Goal: Task Accomplishment & Management: Use online tool/utility

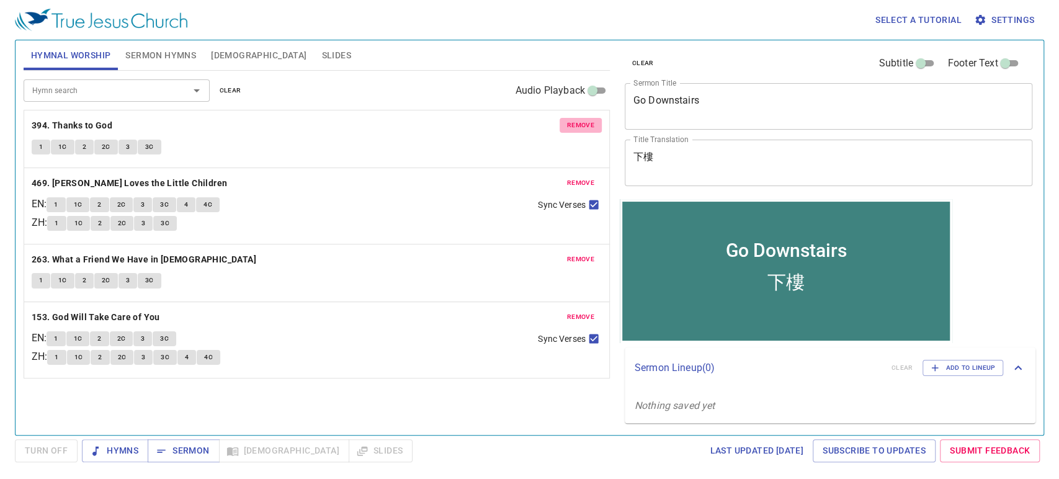
click at [574, 128] on span "remove" at bounding box center [580, 125] width 27 height 11
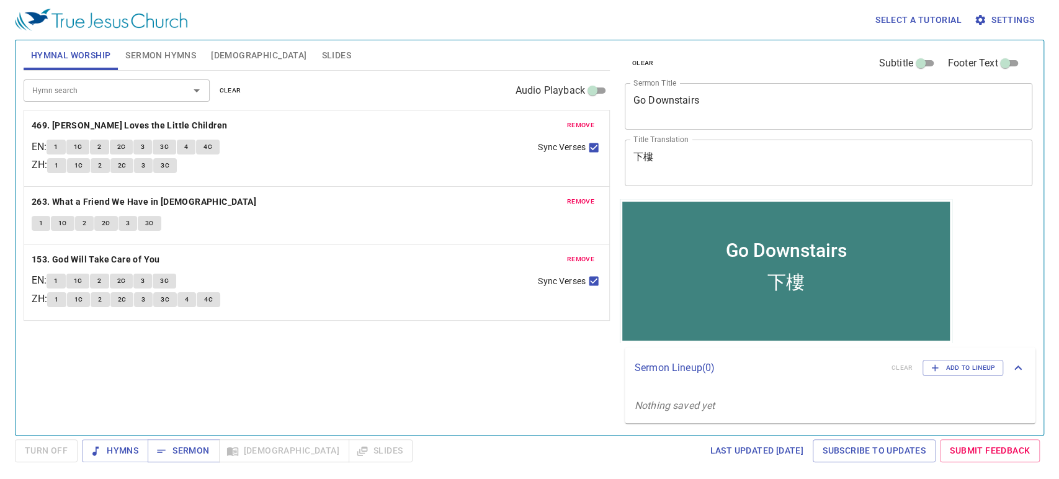
click at [574, 128] on span "remove" at bounding box center [580, 125] width 27 height 11
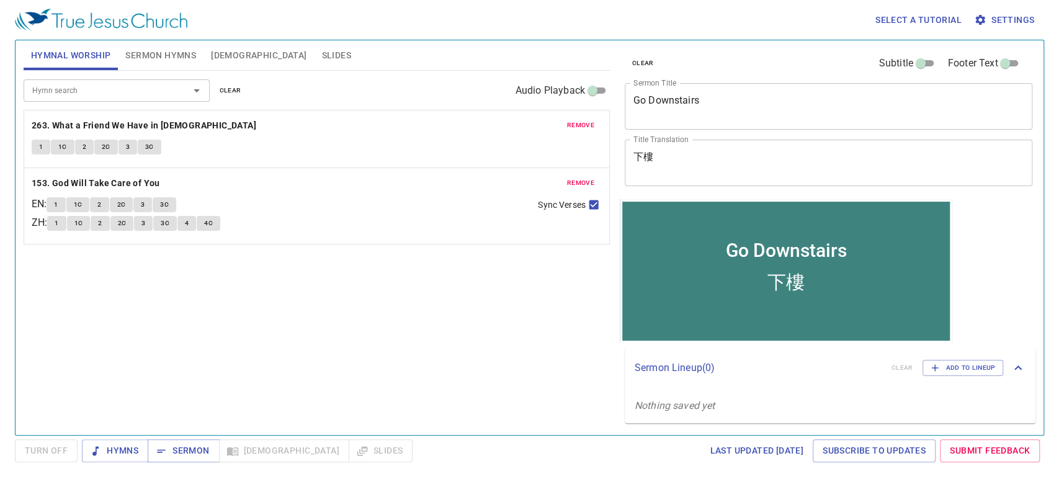
click at [574, 128] on span "remove" at bounding box center [580, 125] width 27 height 11
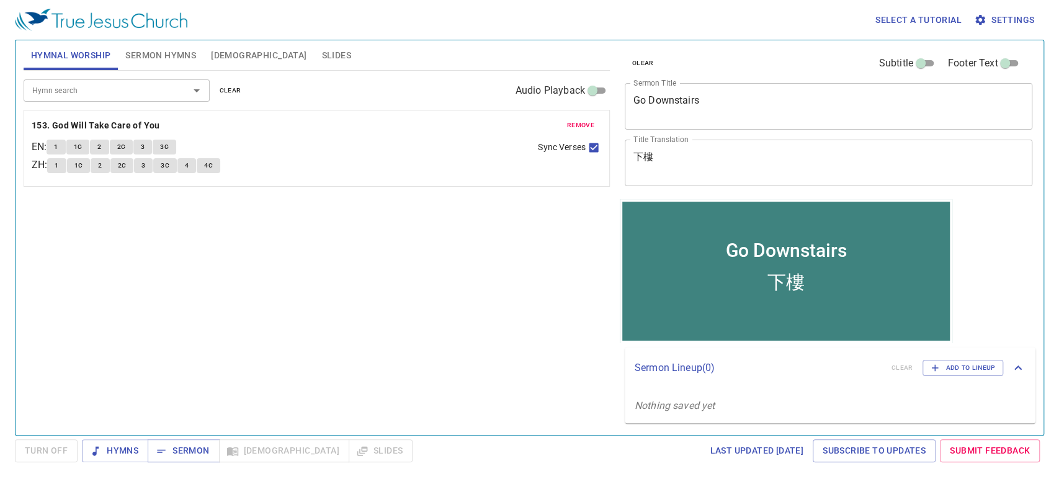
click at [574, 128] on span "remove" at bounding box center [580, 125] width 27 height 11
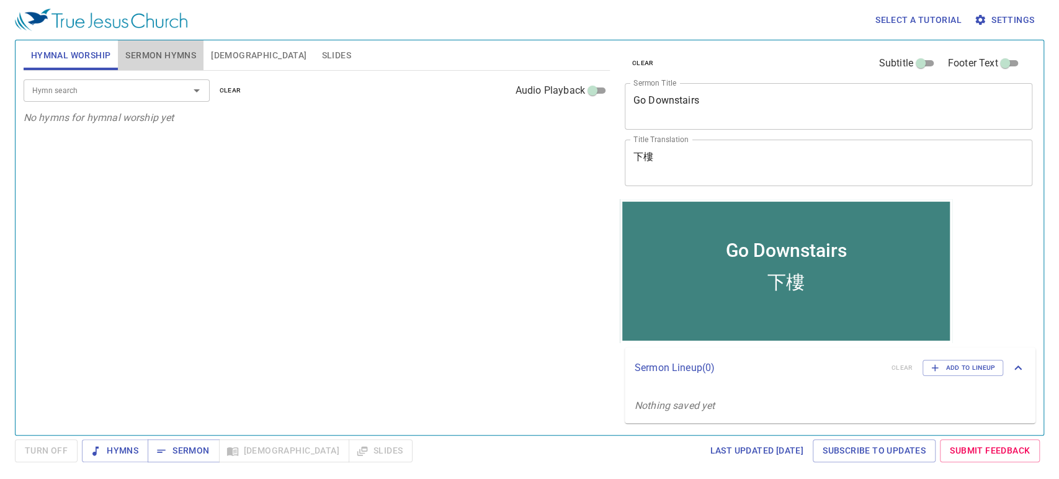
click at [143, 58] on span "Sermon Hymns" at bounding box center [160, 56] width 71 height 16
click at [671, 104] on textarea "Go Downstairs" at bounding box center [828, 106] width 391 height 24
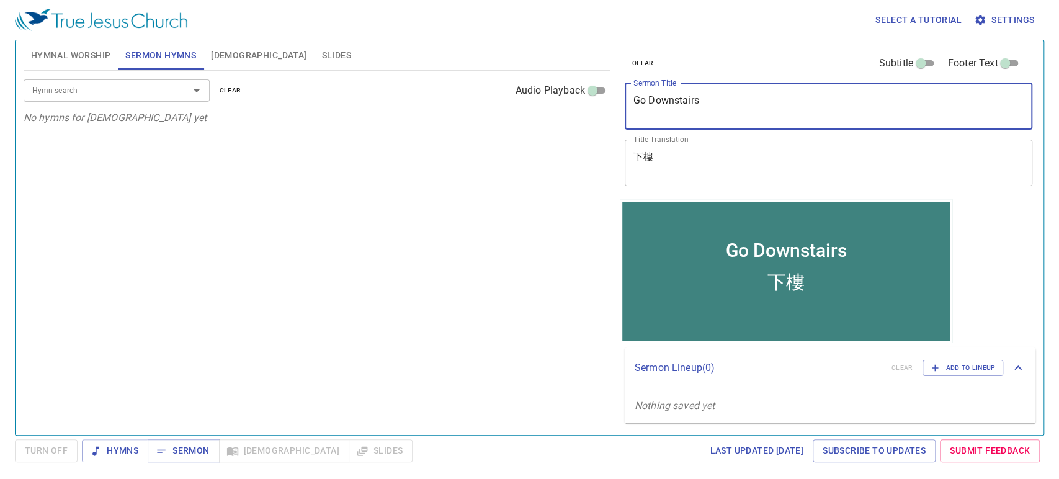
click at [671, 104] on textarea "Go Downstairs" at bounding box center [828, 106] width 391 height 24
click at [644, 158] on textarea "下樓" at bounding box center [828, 163] width 391 height 24
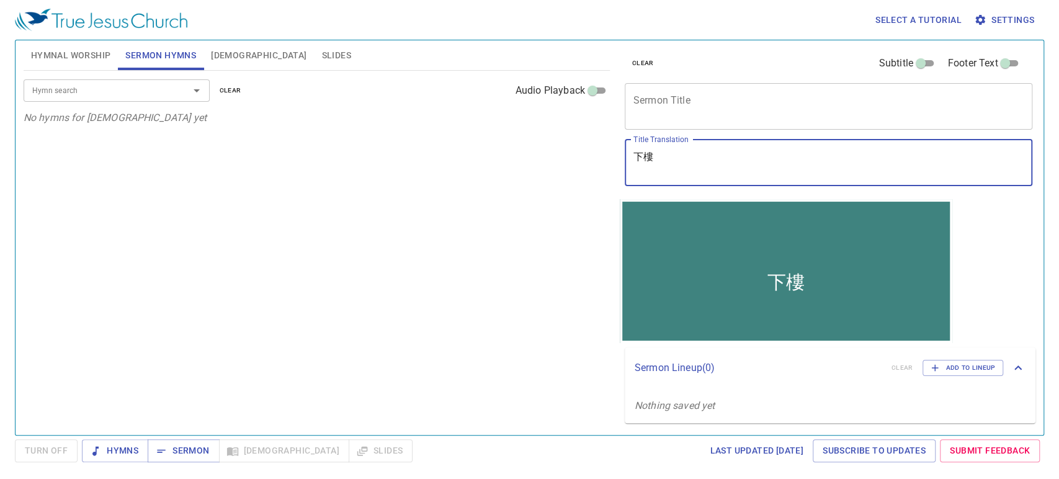
click at [644, 158] on textarea "下樓" at bounding box center [828, 163] width 391 height 24
click at [79, 62] on span "Hymnal Worship" at bounding box center [71, 56] width 80 height 16
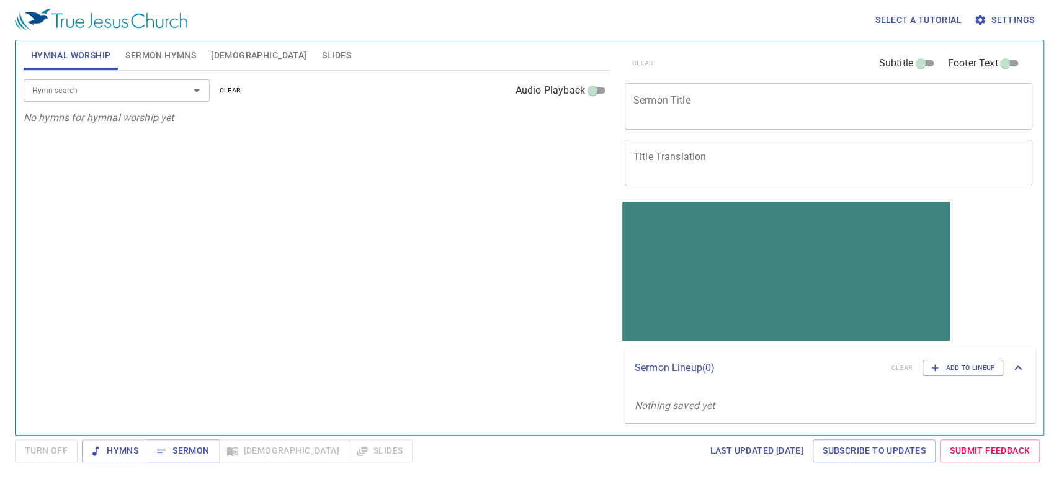
click at [99, 87] on input "Hymn search" at bounding box center [98, 90] width 142 height 14
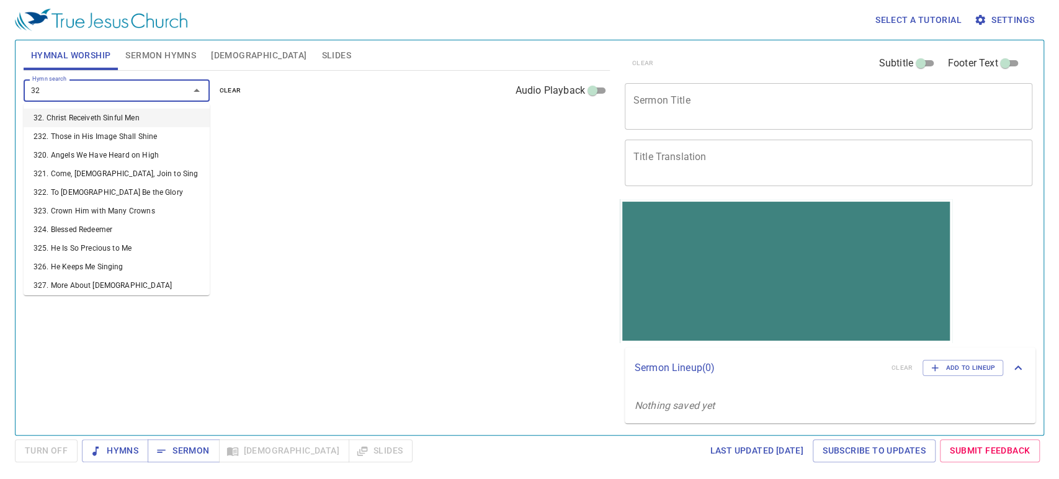
type input "323"
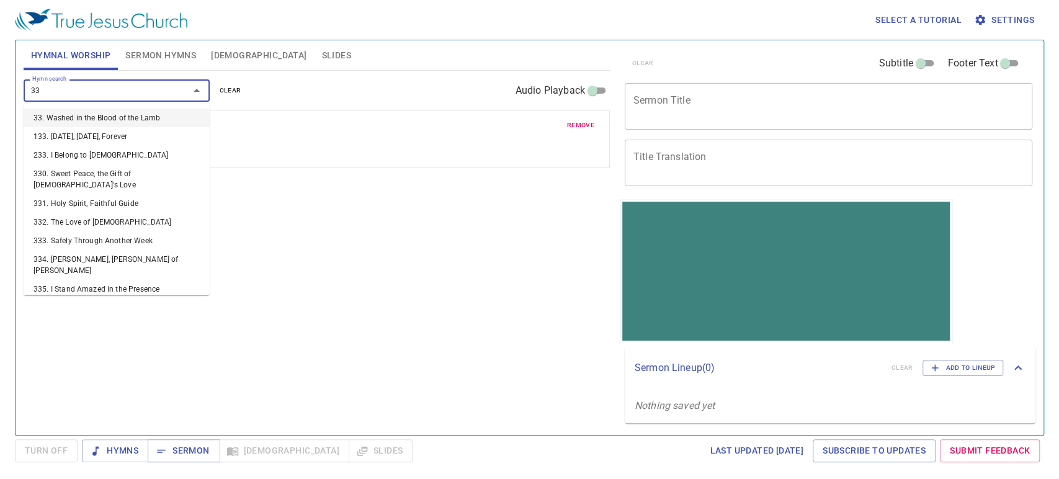
type input "336"
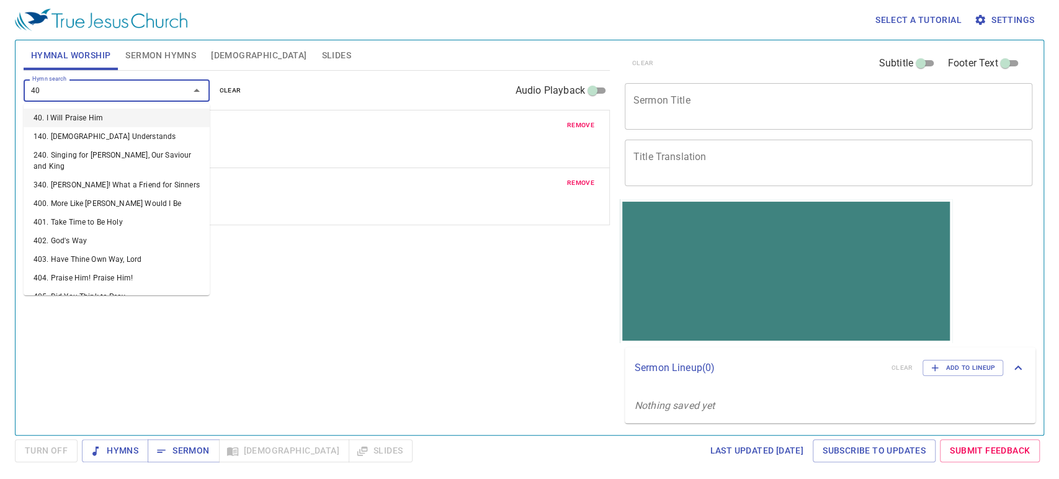
type input "407"
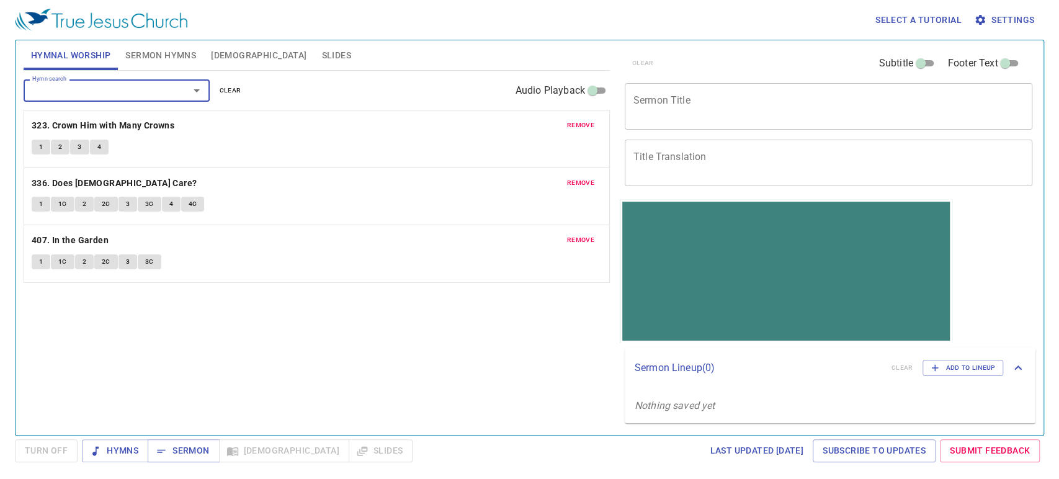
click at [151, 53] on span "Sermon Hymns" at bounding box center [160, 56] width 71 height 16
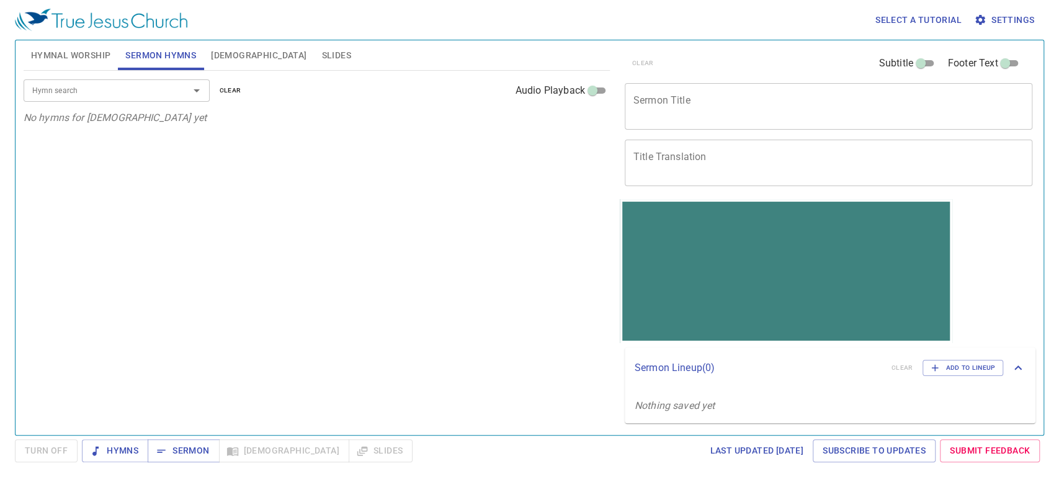
click at [168, 93] on input "Hymn search" at bounding box center [98, 90] width 142 height 14
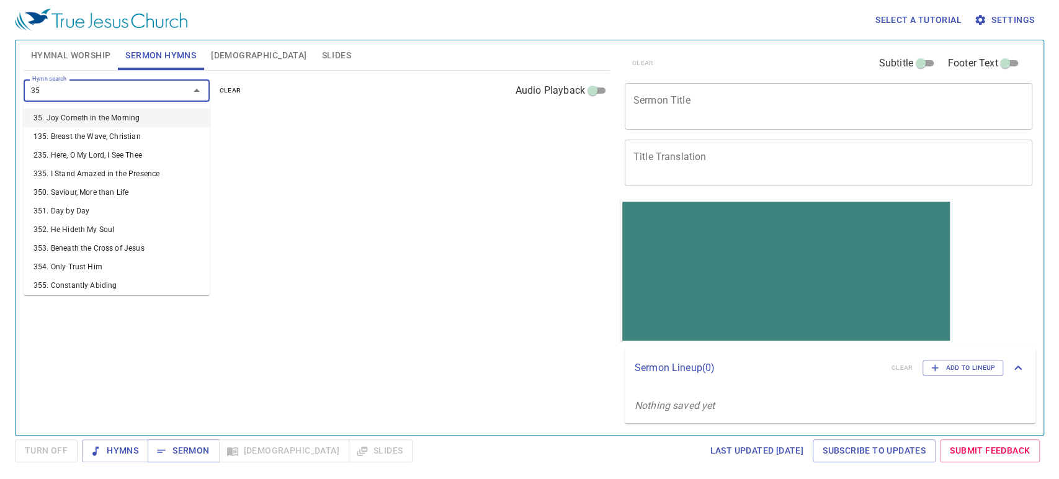
type input "351"
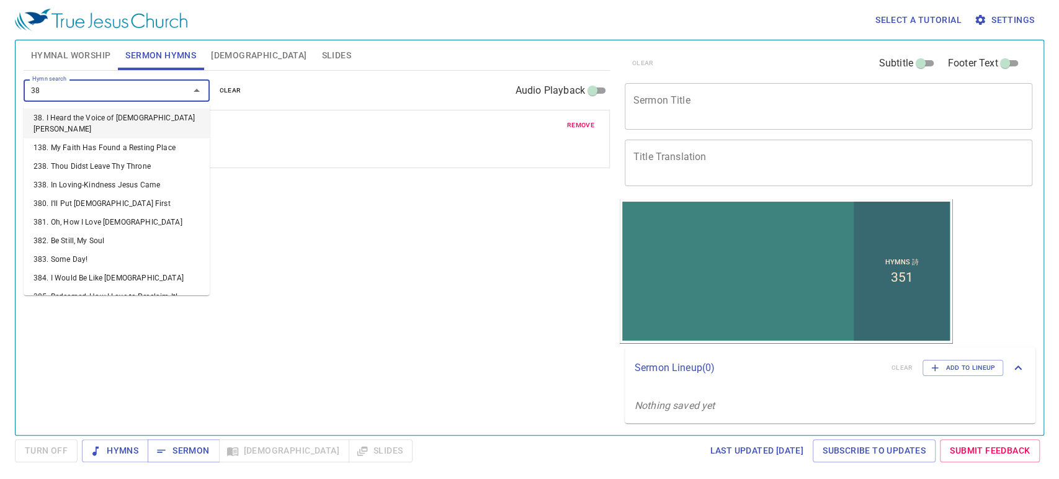
type input "384"
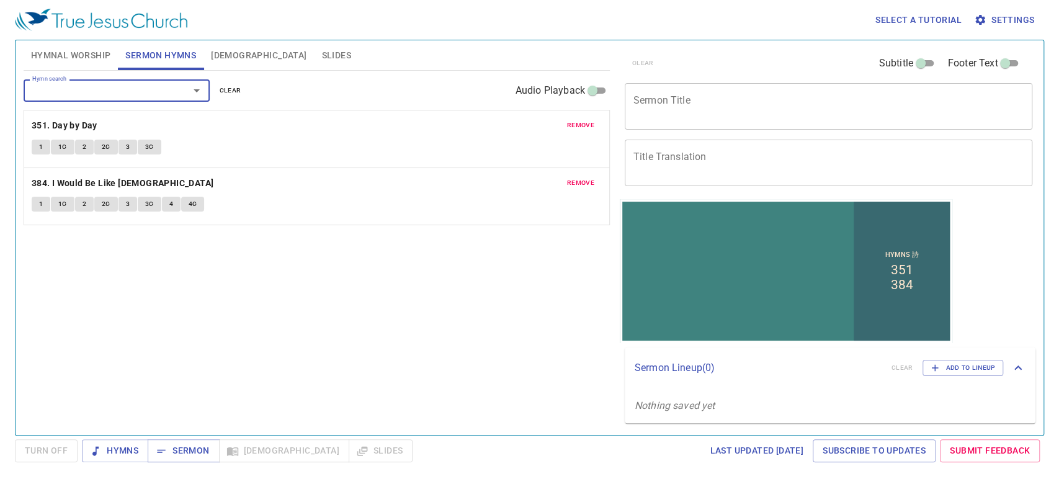
click at [686, 104] on textarea "Sermon Title" at bounding box center [828, 106] width 391 height 24
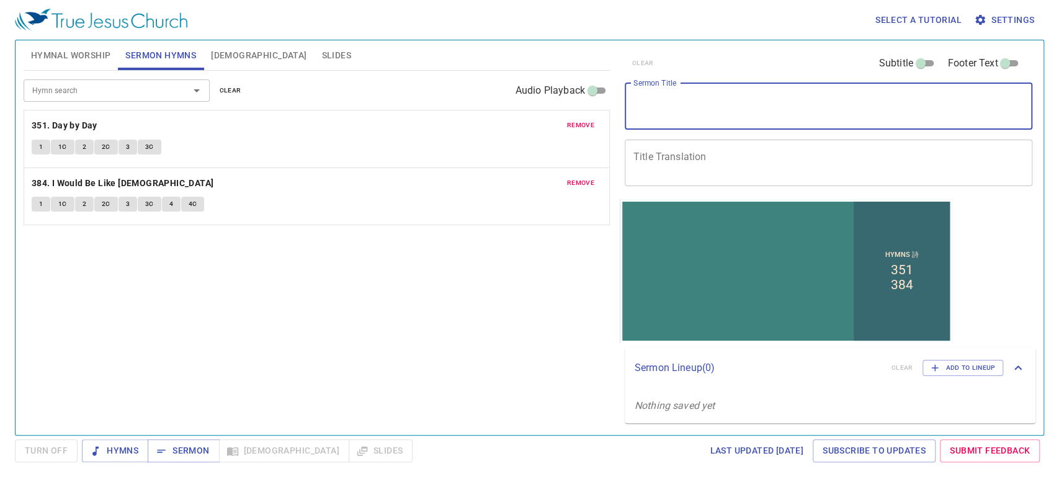
paste textarea "All things work together for good"
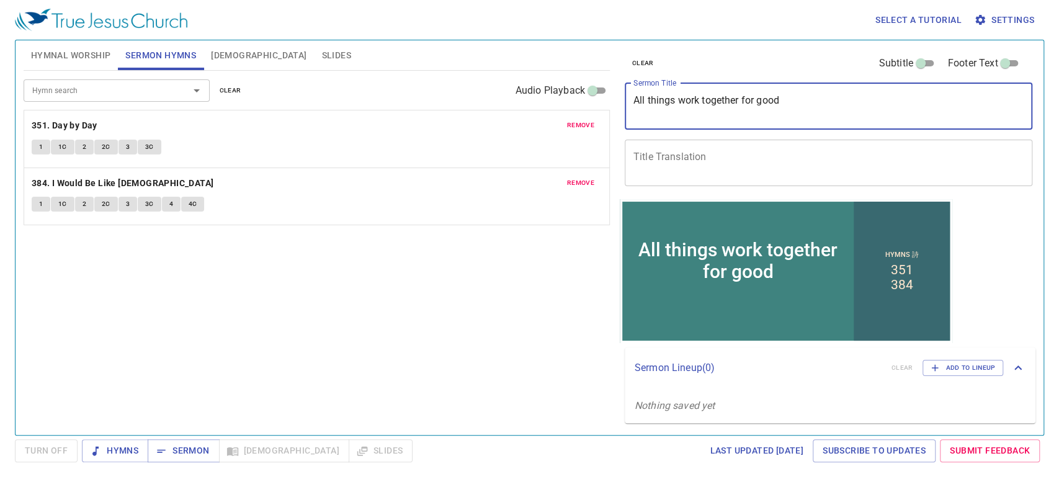
type textarea "All things work together for good"
click at [689, 151] on textarea "Title Translation" at bounding box center [828, 163] width 391 height 24
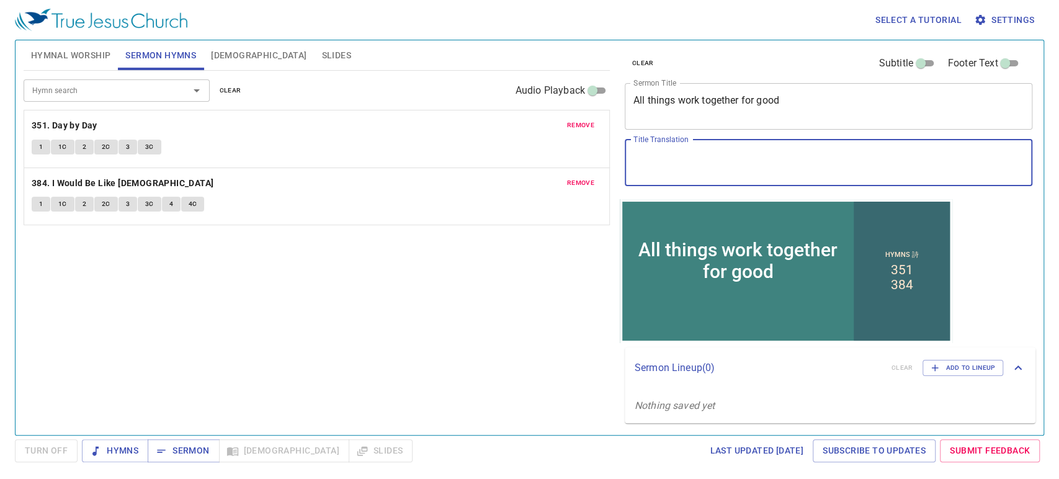
paste textarea "萬事都互相效力"
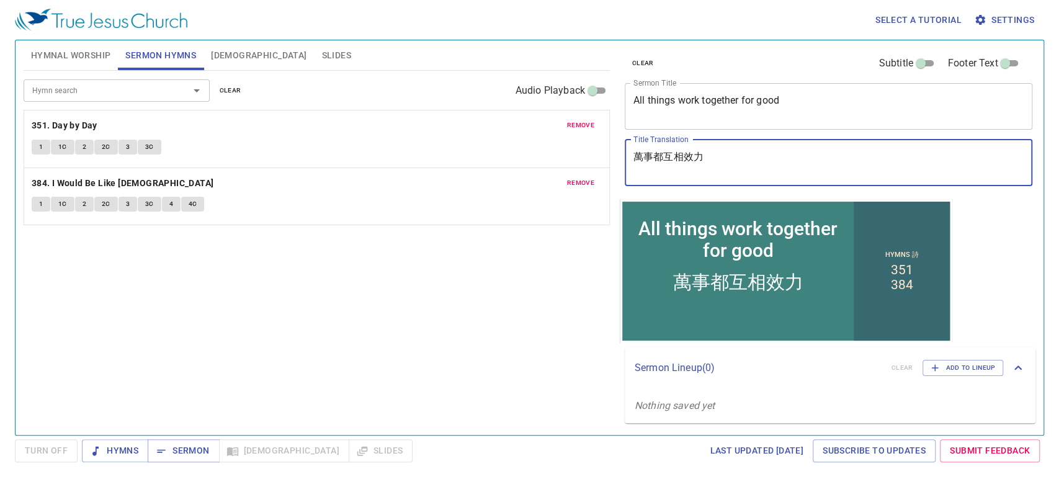
type textarea "萬事都互相效力"
click at [342, 311] on div "Hymn search Hymn search clear Audio Playback remove 351. Day by Day 1 1C 2 2C 3…" at bounding box center [317, 248] width 586 height 354
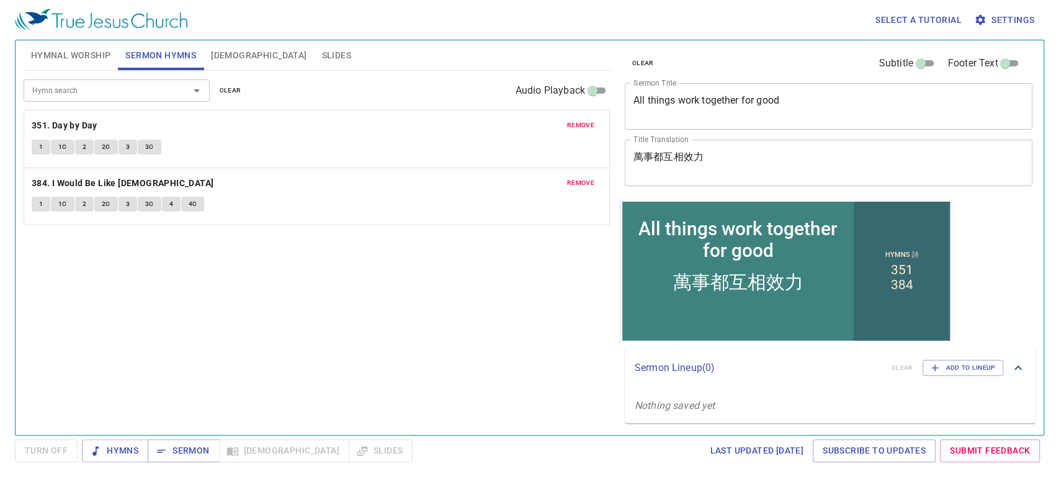
click at [69, 56] on span "Hymnal Worship" at bounding box center [71, 56] width 80 height 16
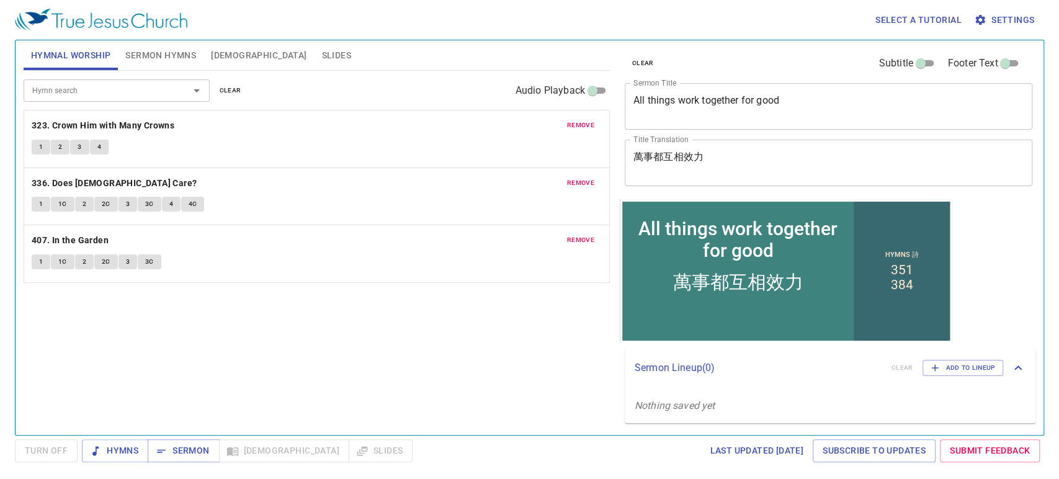
click at [243, 330] on div "Hymn search Hymn search clear Audio Playback remove 323. Crown Him with Many Cr…" at bounding box center [317, 248] width 586 height 354
click at [197, 363] on div "Hymn search Hymn search clear Audio Playback remove 323. Crown Him with Many Cr…" at bounding box center [317, 248] width 586 height 354
click at [34, 147] on button "1" at bounding box center [41, 147] width 19 height 15
click at [60, 145] on span "2" at bounding box center [60, 146] width 4 height 11
click at [80, 148] on span "3" at bounding box center [80, 146] width 4 height 11
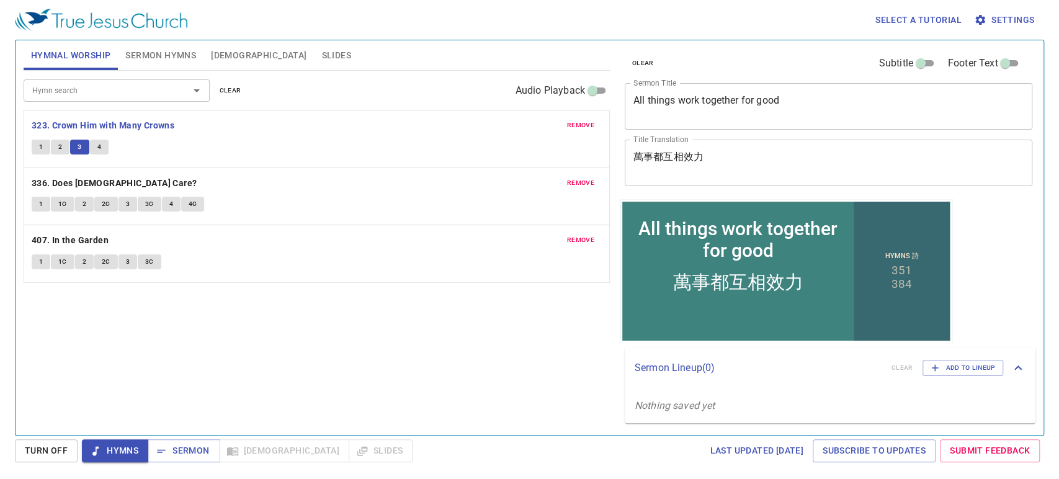
click at [99, 146] on span "4" at bounding box center [99, 146] width 4 height 11
click at [107, 182] on b "336. Does [DEMOGRAPHIC_DATA] Care?" at bounding box center [115, 184] width 166 height 16
click at [40, 202] on span "1" at bounding box center [41, 204] width 4 height 11
click at [67, 205] on button "1C" at bounding box center [63, 204] width 24 height 15
click at [84, 202] on span "2" at bounding box center [85, 204] width 4 height 11
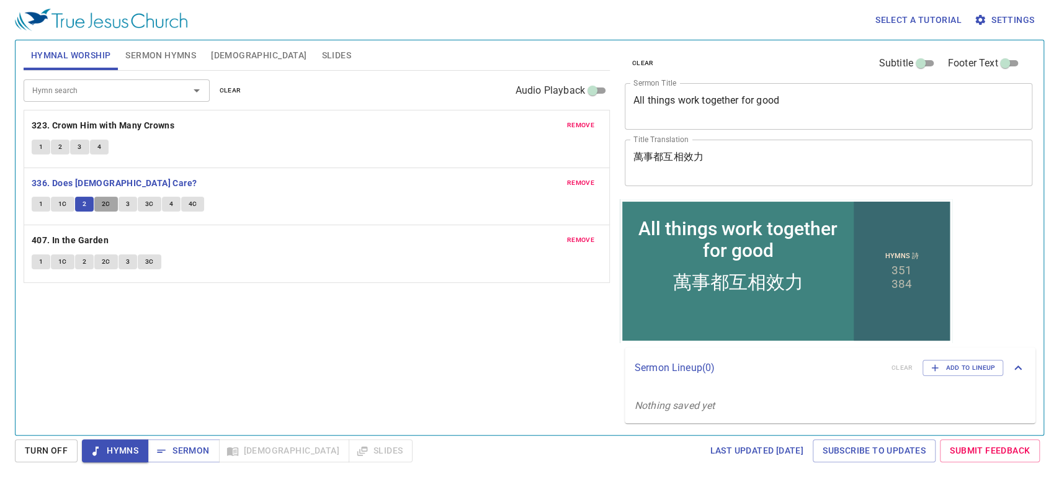
click at [107, 206] on span "2C" at bounding box center [106, 204] width 9 height 11
click at [126, 204] on span "3" at bounding box center [128, 204] width 4 height 11
click at [146, 207] on span "3C" at bounding box center [149, 204] width 9 height 11
click at [169, 200] on span "4" at bounding box center [171, 204] width 4 height 11
click at [194, 206] on span "4C" at bounding box center [193, 204] width 9 height 11
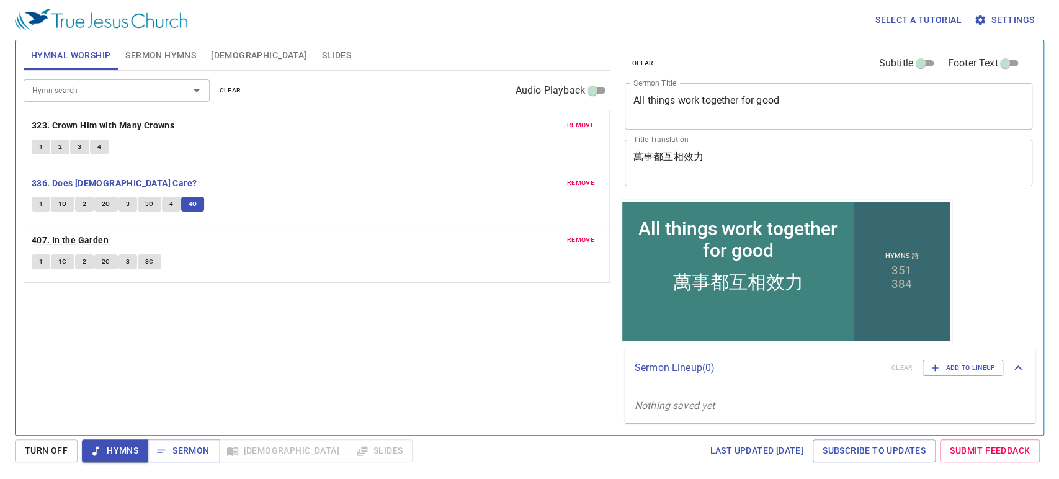
click at [102, 240] on b "407. In the Garden" at bounding box center [70, 241] width 77 height 16
click at [39, 259] on span "1" at bounding box center [41, 261] width 4 height 11
click at [65, 258] on span "1C" at bounding box center [62, 261] width 9 height 11
click at [128, 262] on span "3" at bounding box center [128, 261] width 4 height 11
click at [148, 260] on span "3C" at bounding box center [149, 261] width 9 height 11
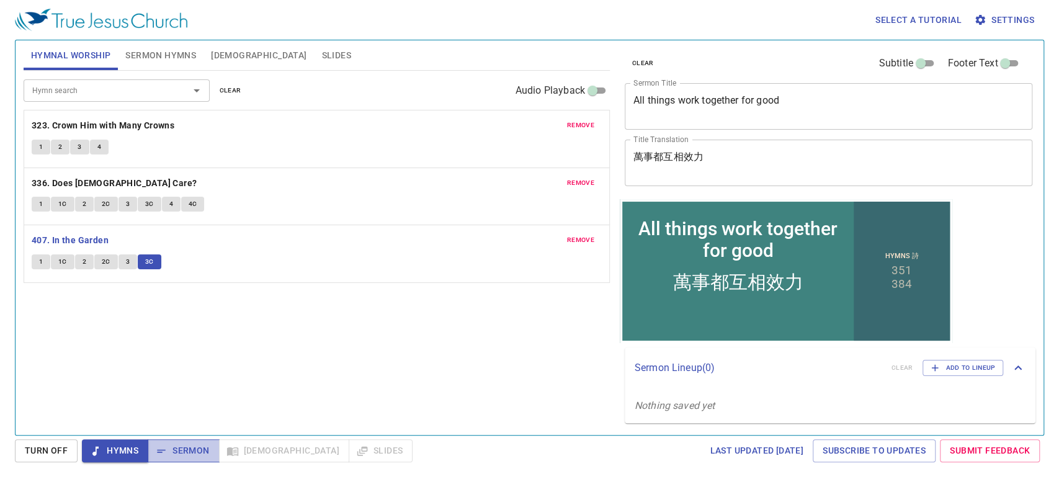
click at [195, 431] on span "Sermon" at bounding box center [183, 451] width 51 height 16
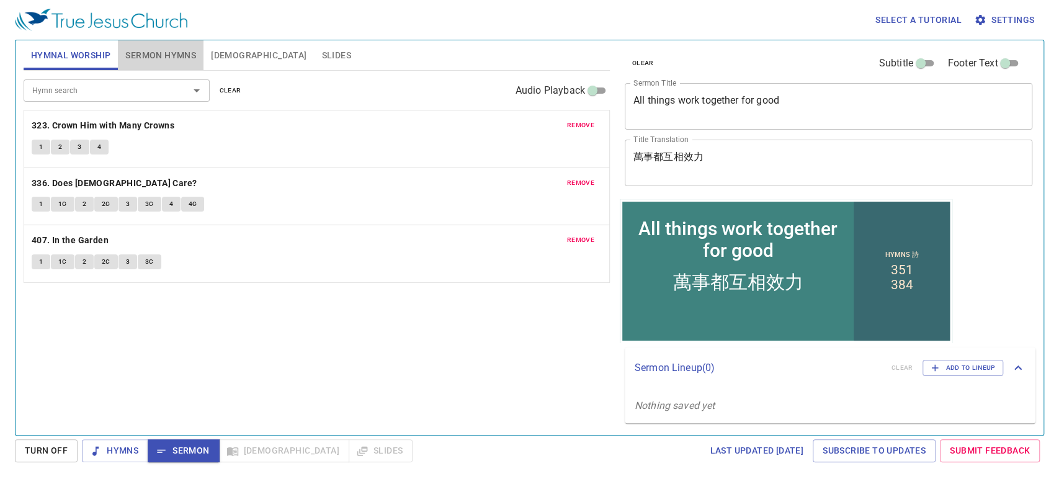
click at [144, 53] on span "Sermon Hymns" at bounding box center [160, 56] width 71 height 16
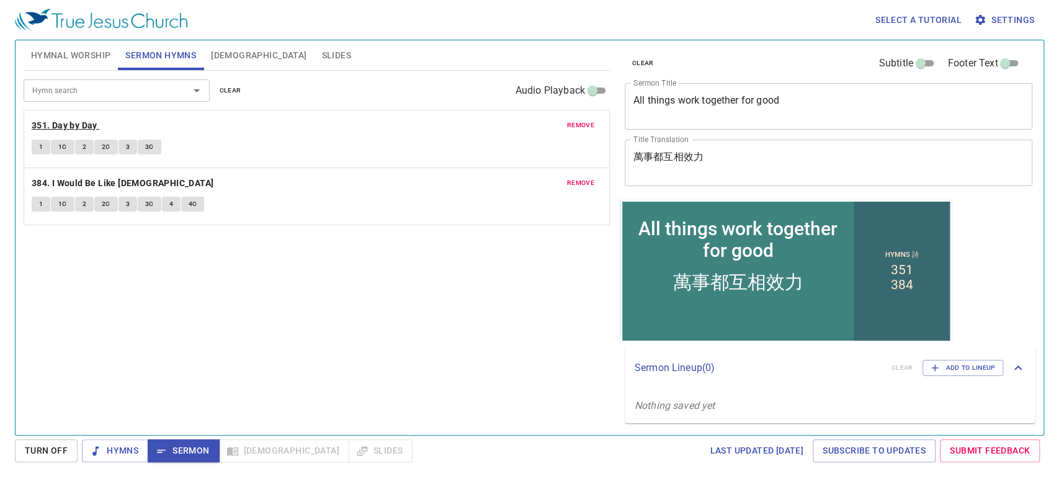
click at [72, 123] on b "351. Day by Day" at bounding box center [65, 126] width 66 height 16
click at [42, 148] on span "1" at bounding box center [41, 146] width 4 height 11
click at [65, 145] on span "1C" at bounding box center [62, 146] width 9 height 11
click at [83, 149] on span "2" at bounding box center [85, 146] width 4 height 11
click at [102, 146] on span "2C" at bounding box center [106, 146] width 9 height 11
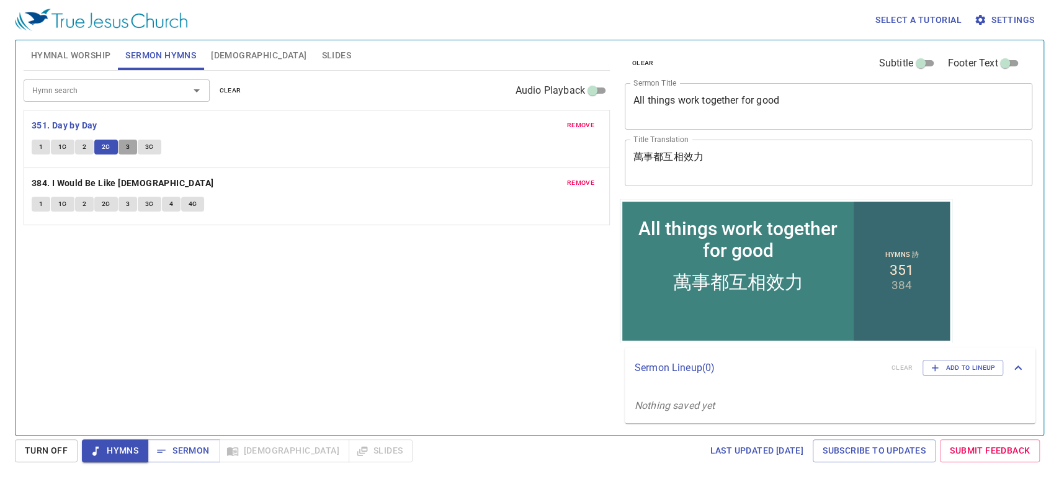
click at [128, 147] on span "3" at bounding box center [128, 146] width 4 height 11
click at [148, 146] on span "3C" at bounding box center [149, 146] width 9 height 11
click at [194, 431] on span "Sermon" at bounding box center [183, 451] width 51 height 16
click at [174, 431] on span "Sermon" at bounding box center [183, 451] width 51 height 16
click at [212, 49] on span "[DEMOGRAPHIC_DATA]" at bounding box center [259, 56] width 96 height 16
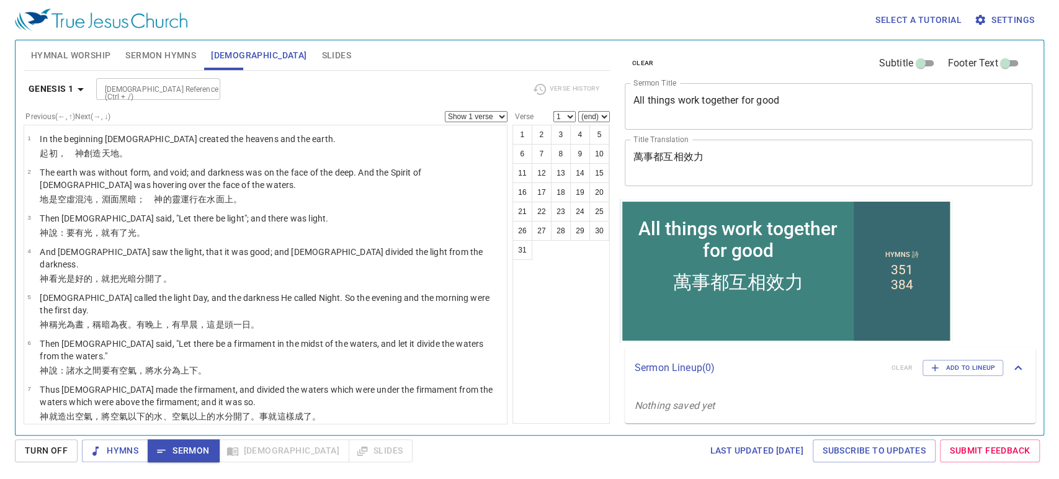
click at [174, 92] on input "[DEMOGRAPHIC_DATA] Reference (Ctrl + /)" at bounding box center [148, 89] width 96 height 14
type input "rm 8:28"
select select "28"
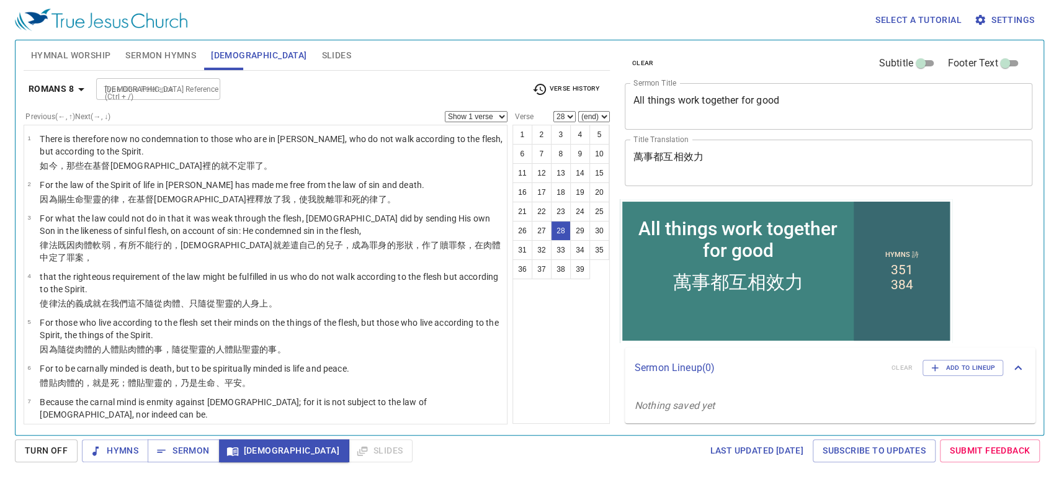
scroll to position [969, 0]
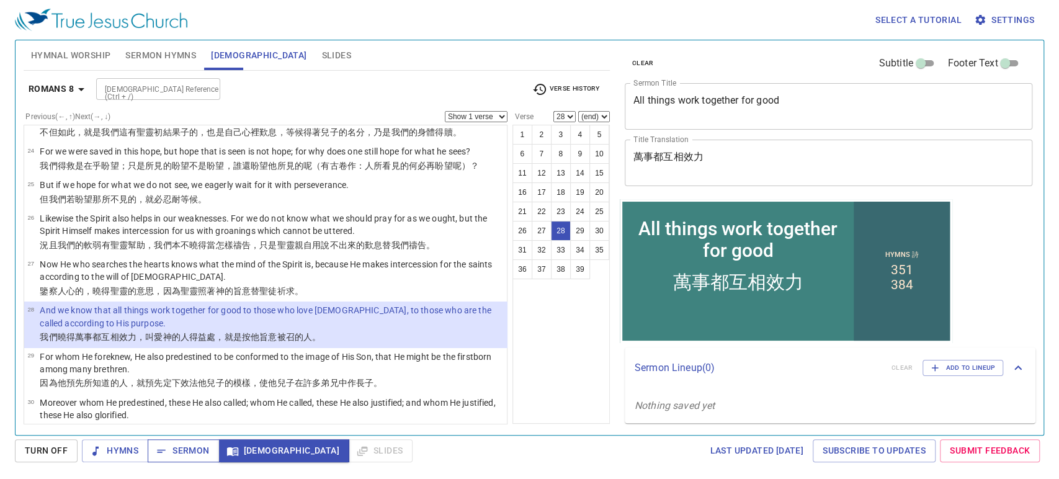
click at [184, 431] on span "Sermon" at bounding box center [183, 451] width 51 height 16
click at [123, 96] on input "[DEMOGRAPHIC_DATA] Reference (Ctrl + /)" at bounding box center [148, 89] width 96 height 14
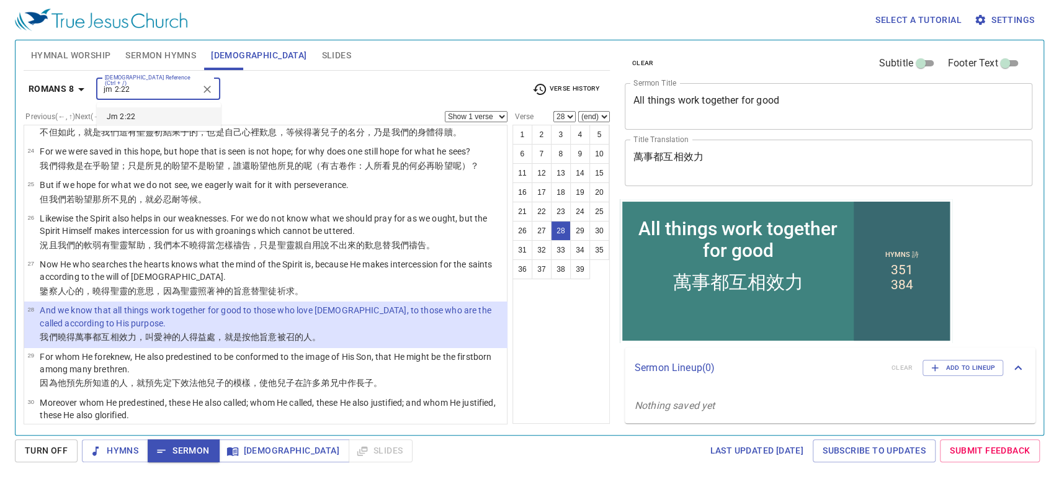
type input "jm 2:22"
select select "22"
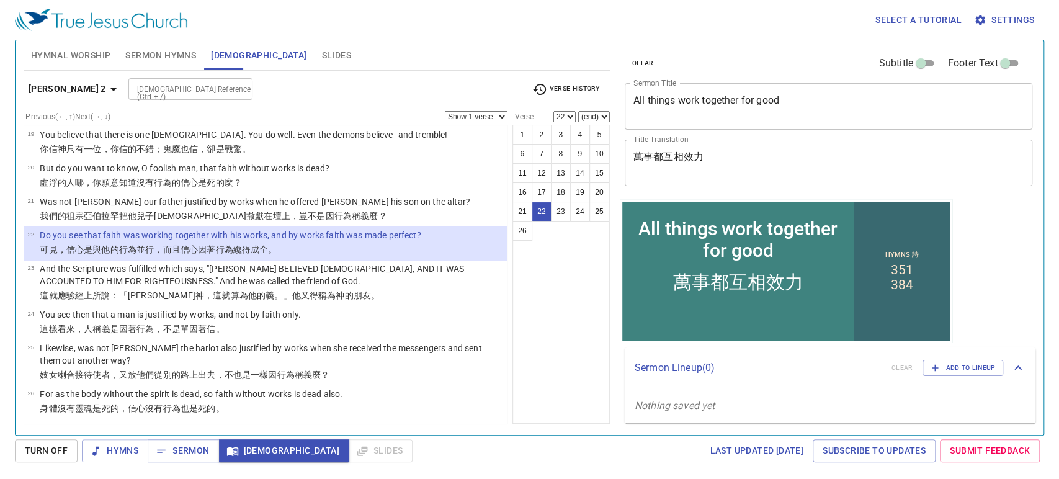
scroll to position [718, 0]
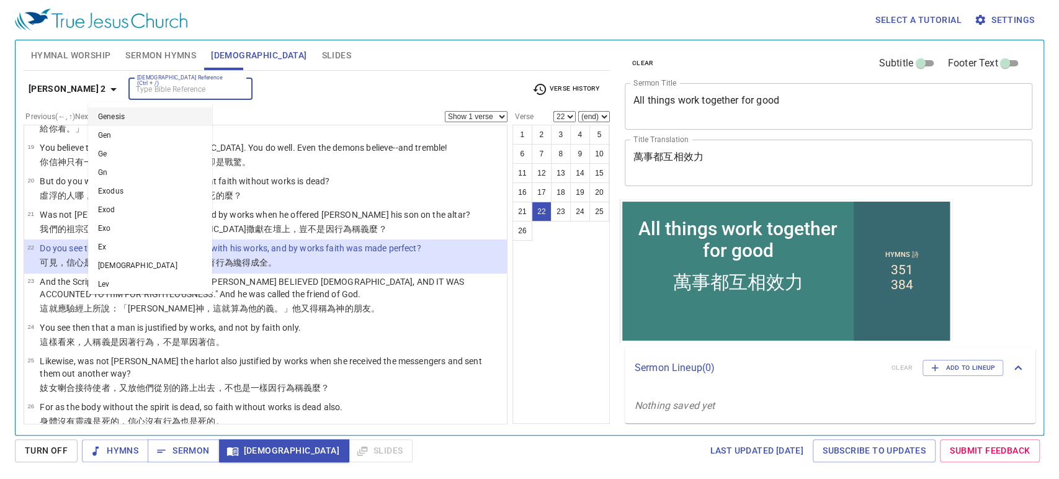
click at [149, 82] on input "[DEMOGRAPHIC_DATA] Reference (Ctrl + /)" at bounding box center [180, 89] width 96 height 14
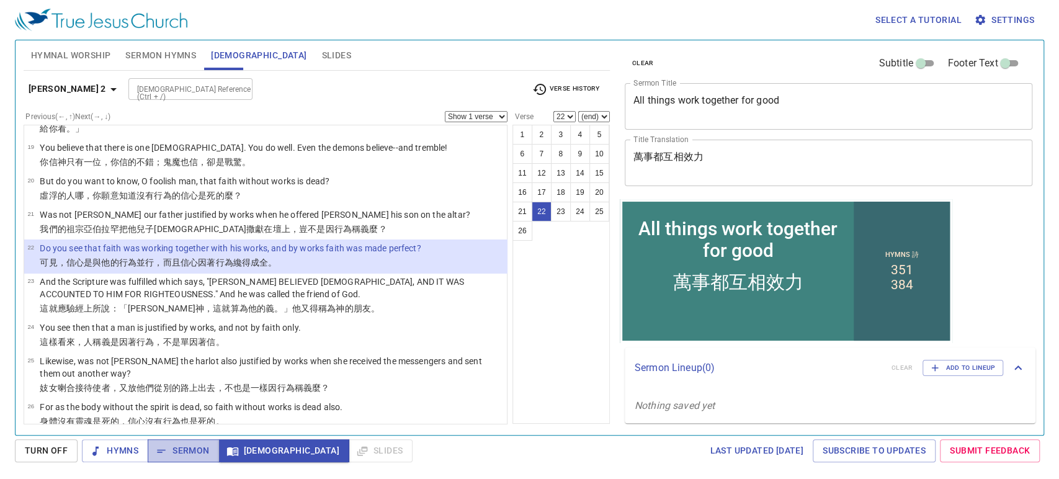
click at [173, 431] on span "Sermon" at bounding box center [183, 451] width 51 height 16
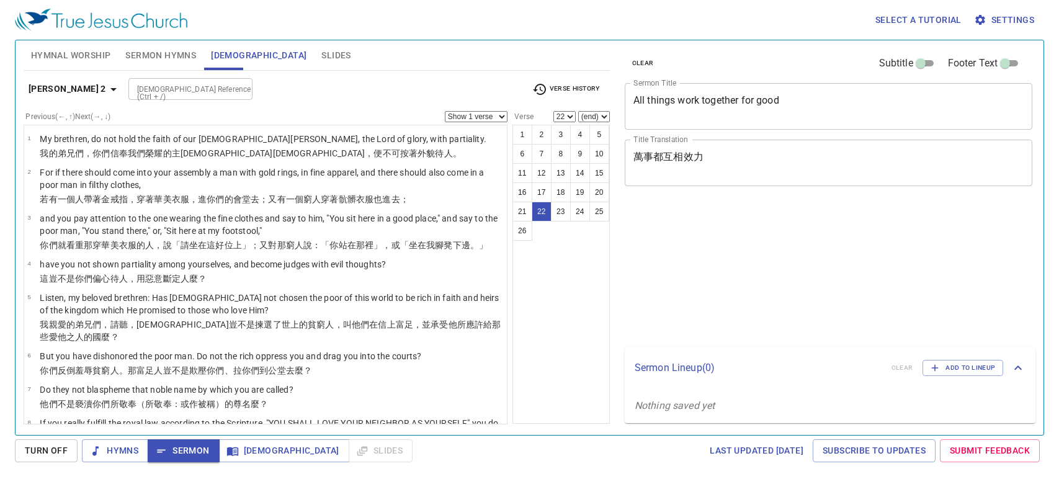
select select "22"
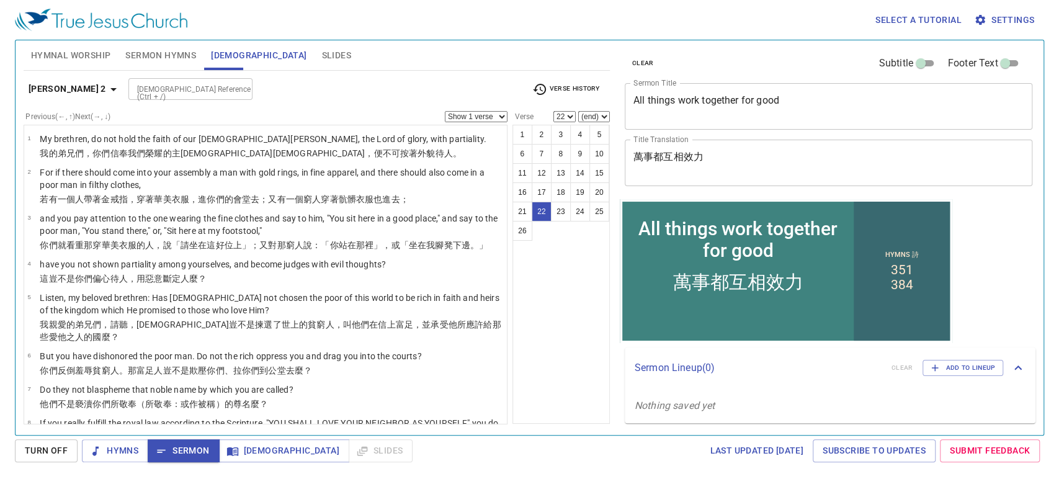
scroll to position [718, 0]
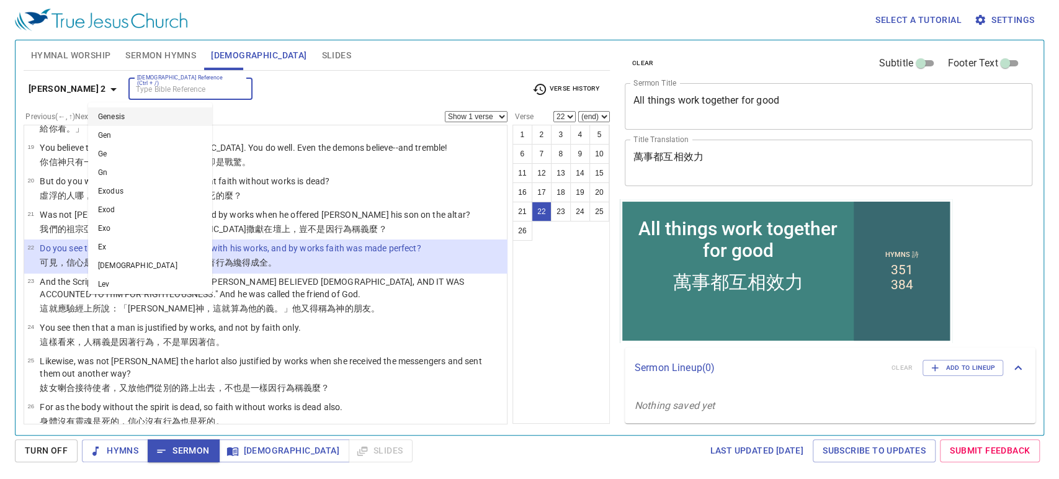
click at [148, 91] on input "[DEMOGRAPHIC_DATA] Reference (Ctrl + /)" at bounding box center [180, 89] width 96 height 14
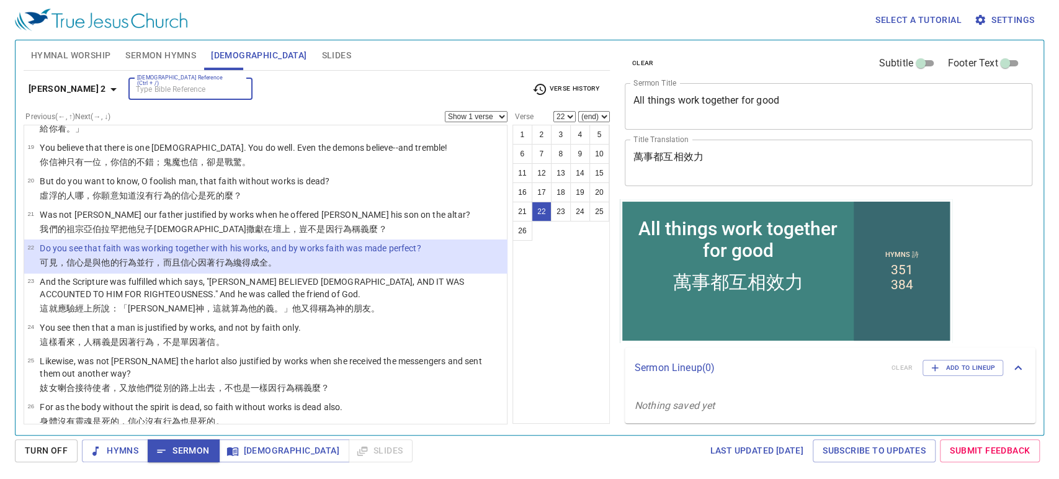
click at [148, 91] on input "[DEMOGRAPHIC_DATA] Reference (Ctrl + /)" at bounding box center [180, 89] width 96 height 14
type input "is 30:20"
select select "20"
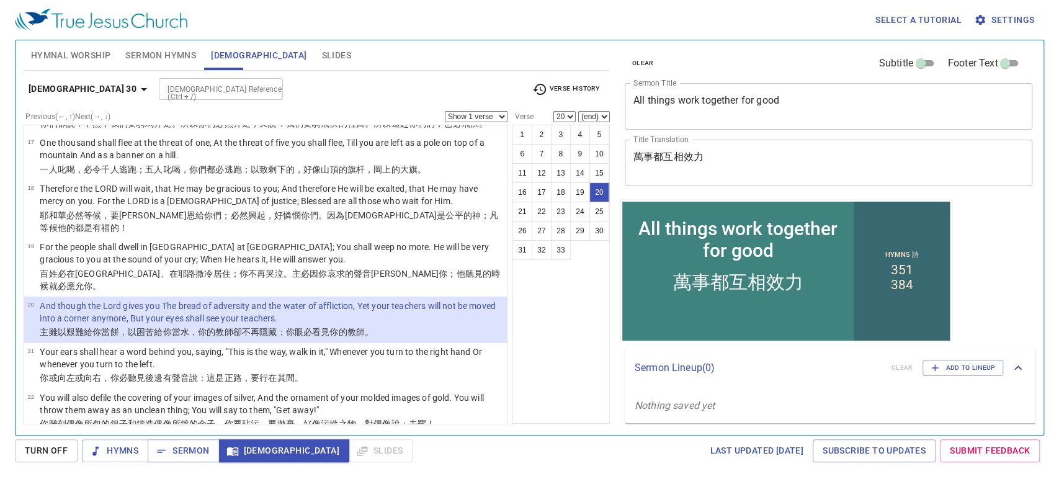
scroll to position [701, 0]
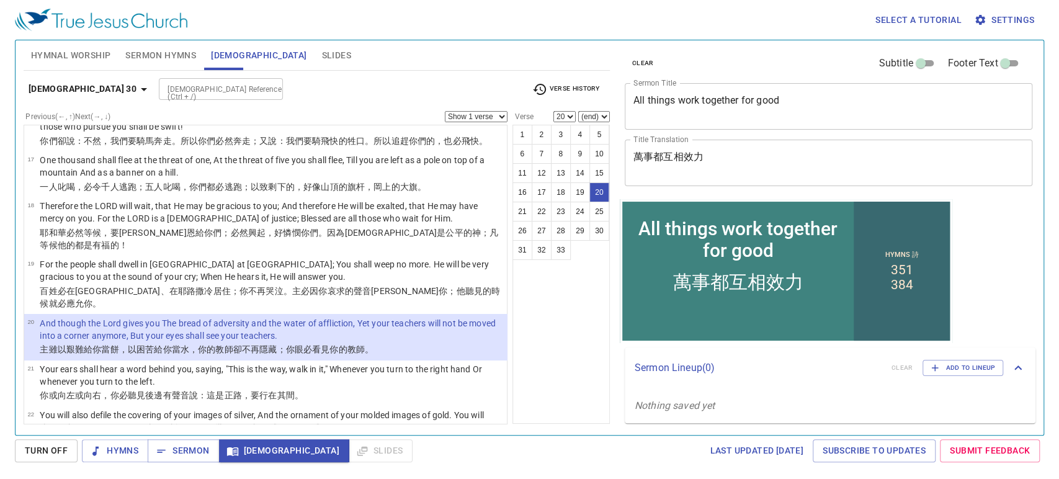
click at [604, 112] on select "(end) 21 22 23 24 25 26 27 28 29 30 31 32 33" at bounding box center [594, 116] width 32 height 11
select select "21"
click at [578, 111] on select "(end) 21 22 23 24 25 26 27 28 29 30 31 32 33" at bounding box center [594, 116] width 32 height 11
click at [522, 212] on button "21" at bounding box center [522, 212] width 20 height 20
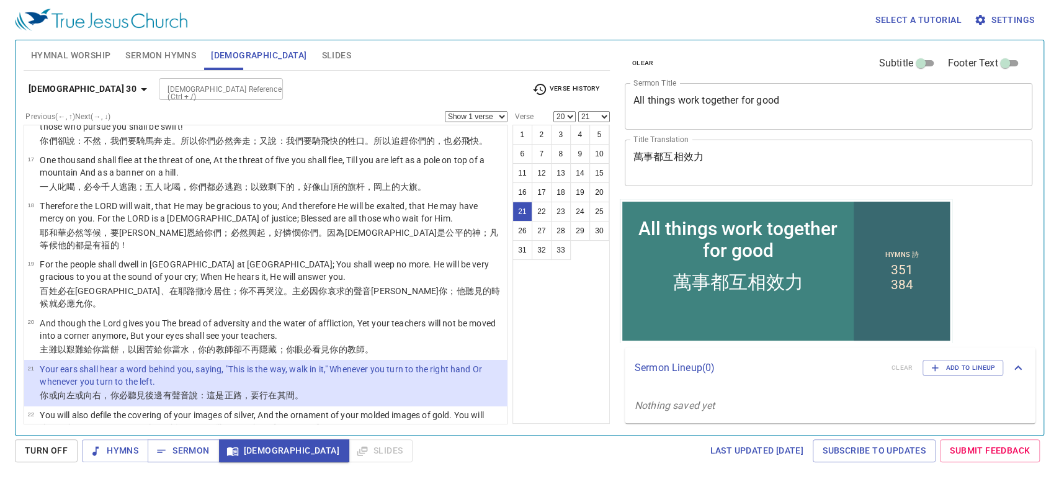
click at [504, 115] on select "Show 1 verse Show 2 verses Show 3 verses Show 4 verses Show 5 verses" at bounding box center [476, 116] width 63 height 11
click at [445, 111] on select "Show 1 verse Show 2 verses Show 3 verses Show 4 verses Show 5 verses" at bounding box center [476, 116] width 63 height 11
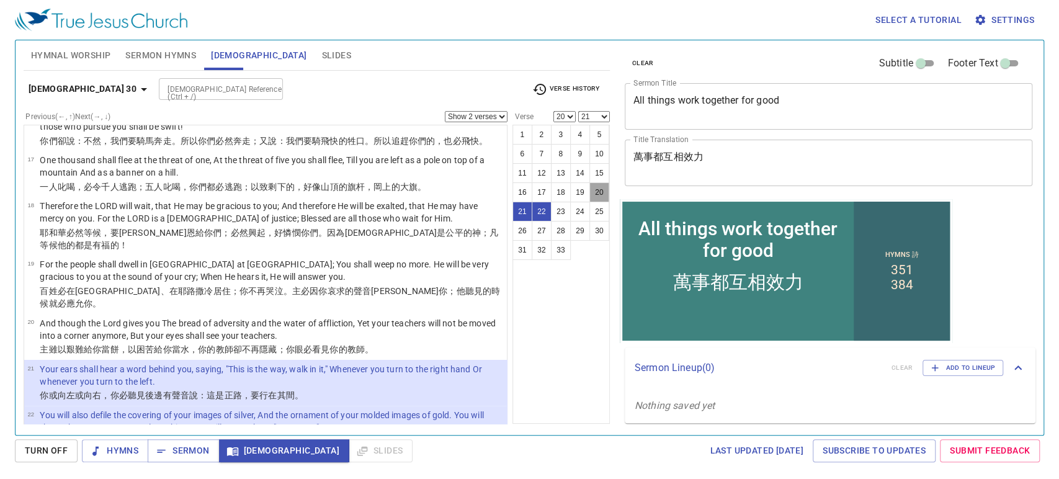
click at [602, 195] on button "20" at bounding box center [599, 192] width 20 height 20
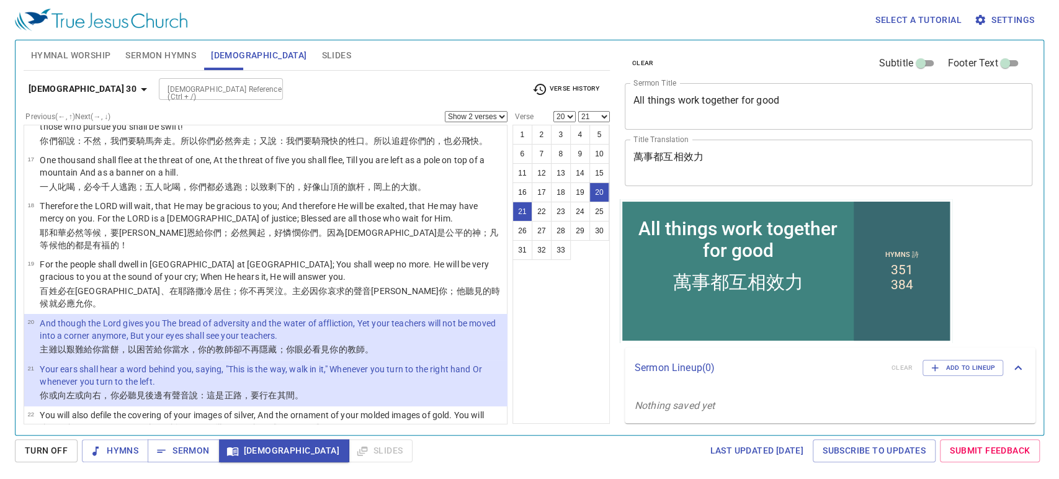
click at [502, 114] on select "Show 1 verse Show 2 verses Show 3 verses Show 4 verses Show 5 verses" at bounding box center [476, 116] width 63 height 11
select select "1"
click at [445, 111] on select "Show 1 verse Show 2 verses Show 3 verses Show 4 verses Show 5 verses" at bounding box center [476, 116] width 63 height 11
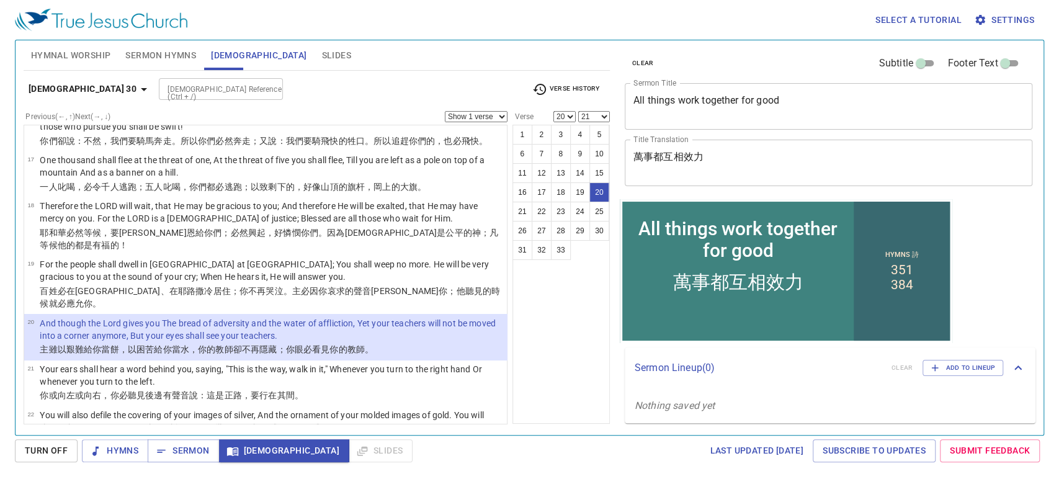
click at [603, 115] on select "(end) 21 22 23 24 25 26 27 28 29 30 31 32 33" at bounding box center [594, 116] width 32 height 11
select select
click at [578, 111] on select "(end) 21 22 23 24 25 26 27 28 29 30 31 32 33" at bounding box center [594, 116] width 32 height 11
click at [163, 89] on input "[DEMOGRAPHIC_DATA] Reference (Ctrl + /)" at bounding box center [211, 89] width 96 height 14
type input "ecc 7:14"
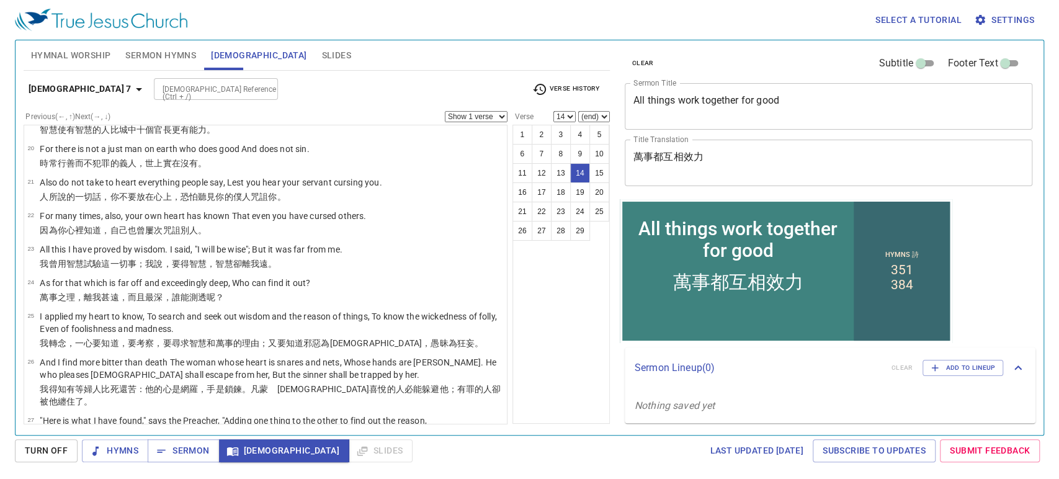
scroll to position [338, 0]
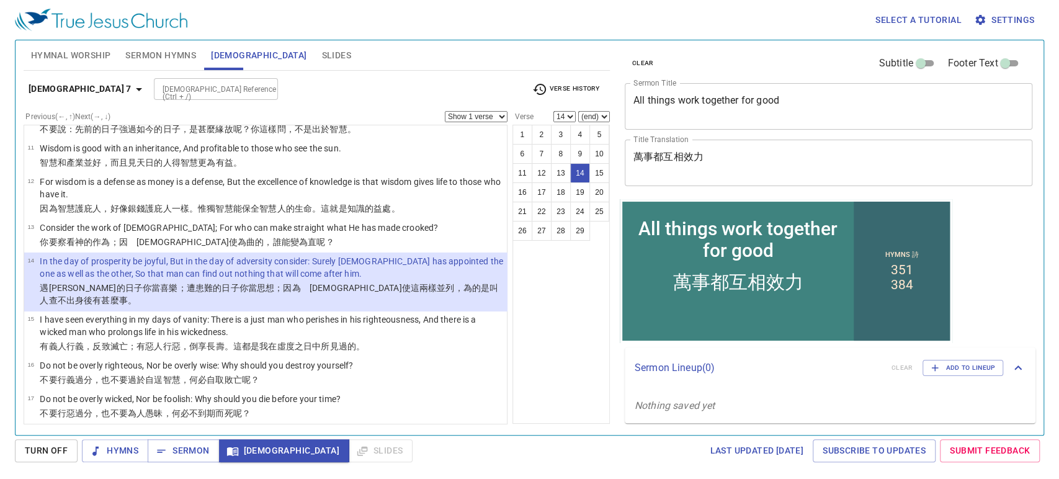
click at [218, 91] on input "[DEMOGRAPHIC_DATA] Reference (Ctrl + /)" at bounding box center [206, 89] width 96 height 14
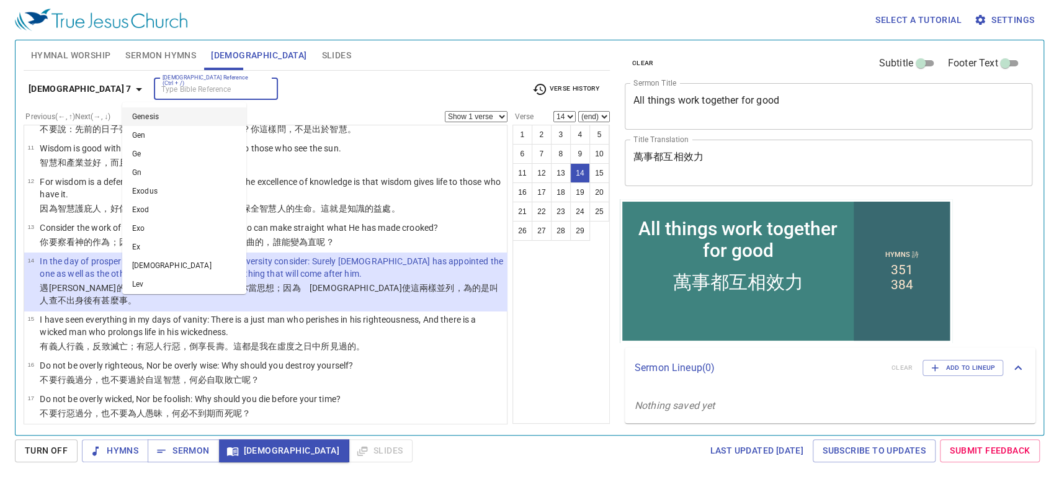
click at [192, 87] on input "[DEMOGRAPHIC_DATA] Reference (Ctrl + /)" at bounding box center [206, 89] width 96 height 14
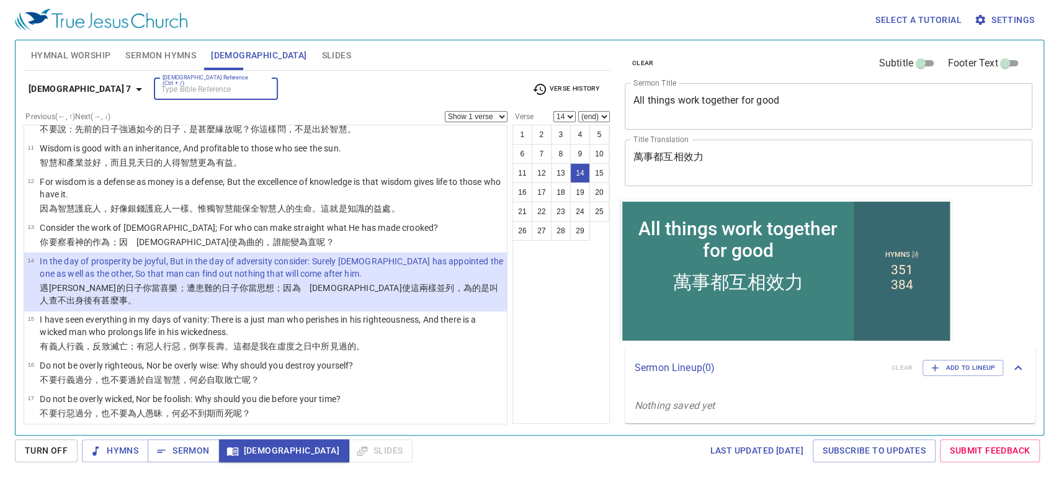
click at [158, 87] on input "[DEMOGRAPHIC_DATA] Reference (Ctrl + /)" at bounding box center [206, 89] width 96 height 14
click at [548, 89] on span "Verse History" at bounding box center [565, 89] width 67 height 15
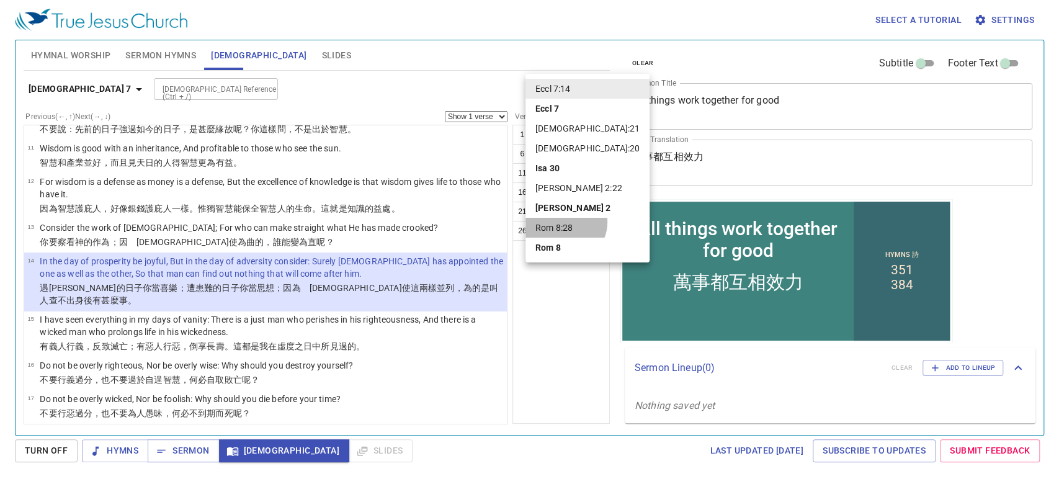
click at [565, 222] on li "Rom 8:28" at bounding box center [587, 228] width 124 height 20
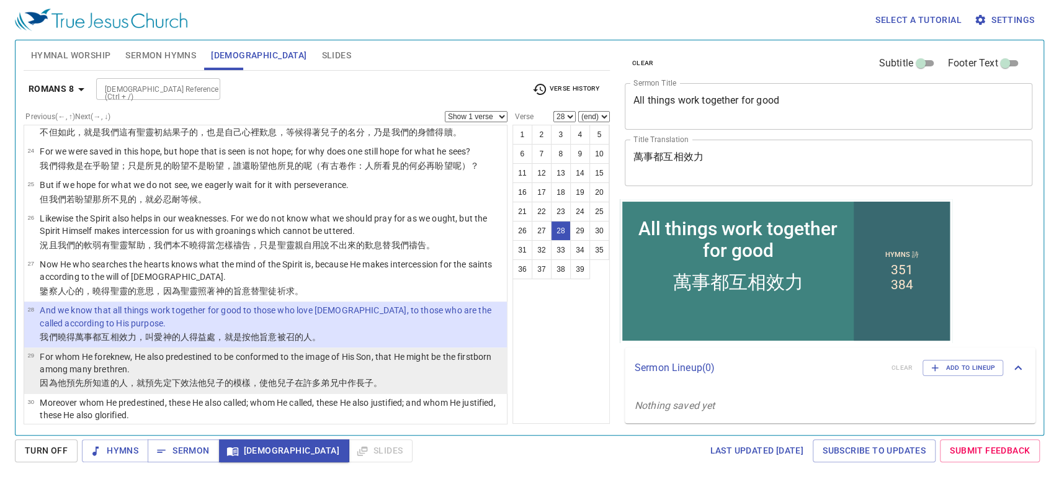
click at [179, 351] on p "For whom He foreknew, He also predestined to be conformed to the image of His S…" at bounding box center [271, 363] width 463 height 25
select select "29"
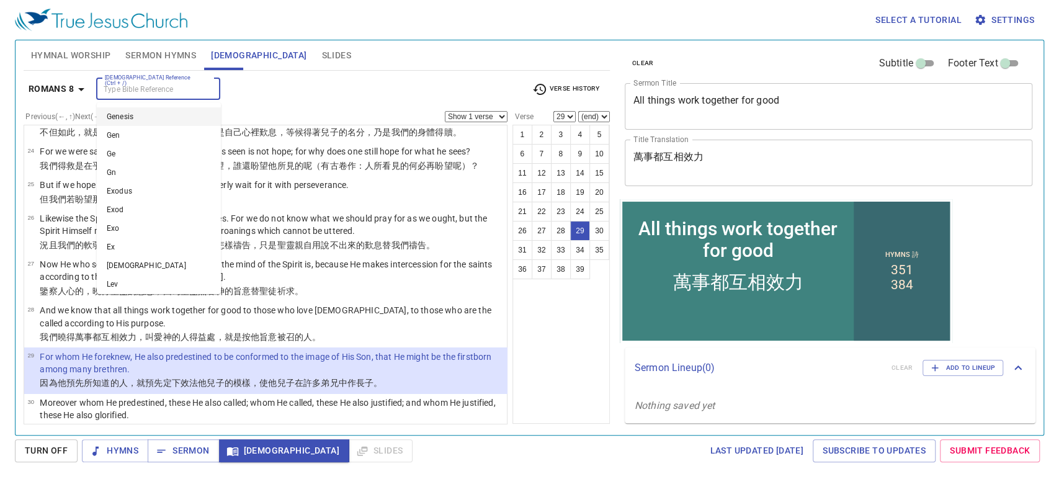
click at [167, 87] on input "[DEMOGRAPHIC_DATA] Reference (Ctrl + /)" at bounding box center [148, 89] width 96 height 14
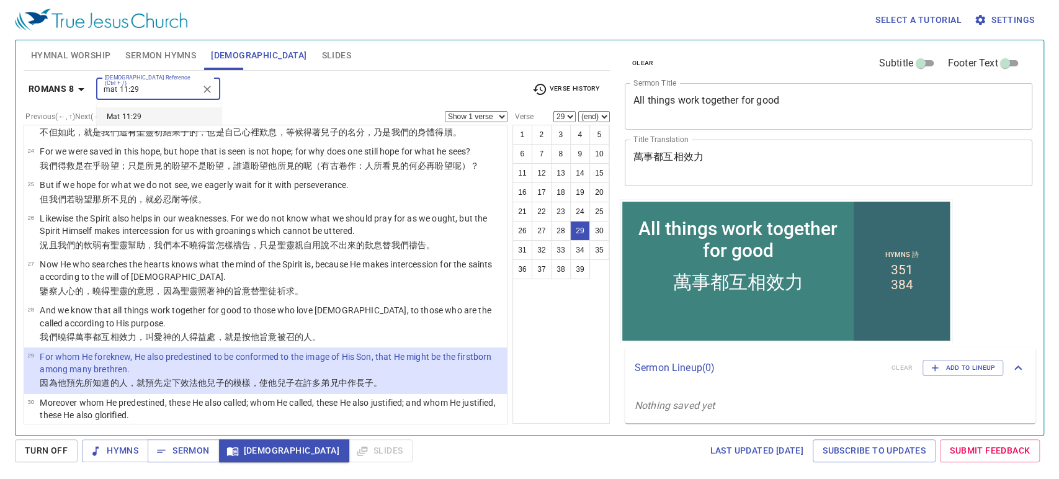
type input "mat 11:29"
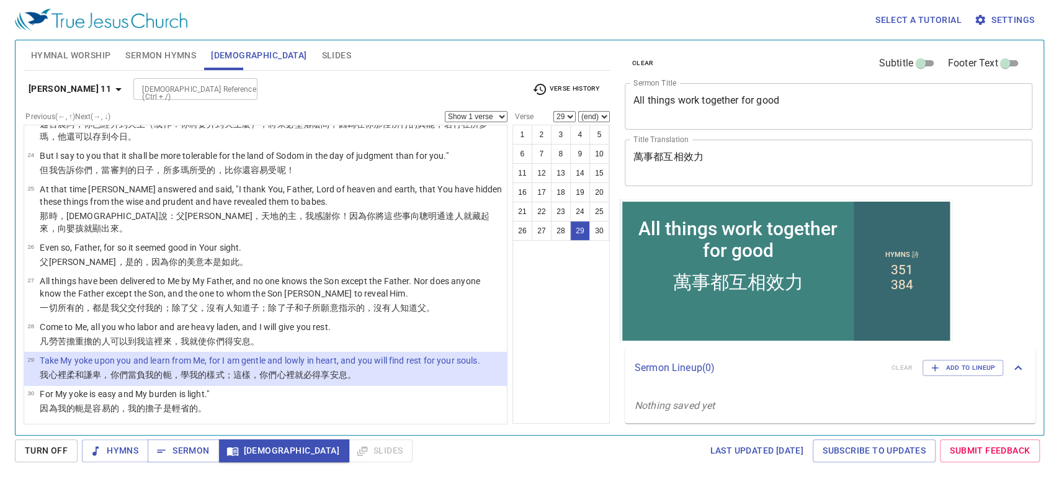
scroll to position [914, 0]
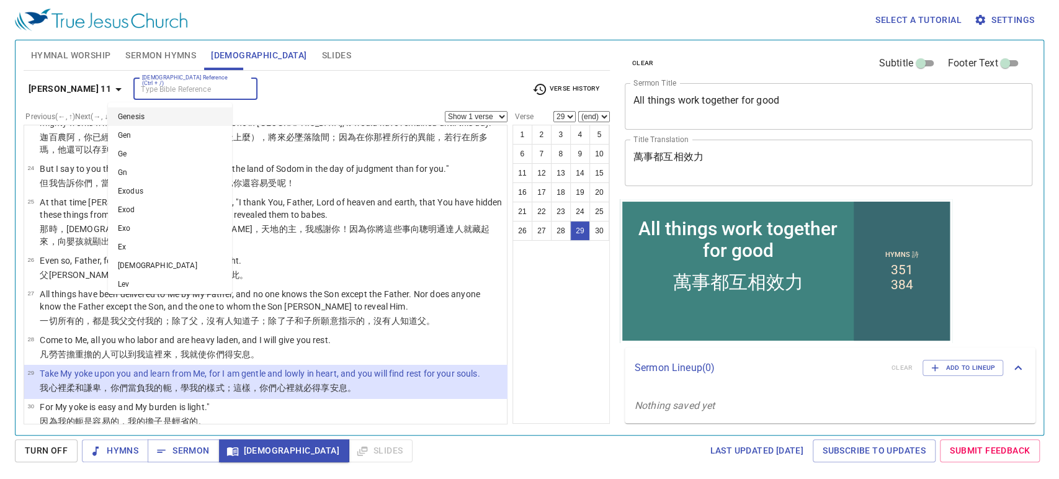
click at [197, 91] on input "[DEMOGRAPHIC_DATA] Reference (Ctrl + /)" at bounding box center [185, 89] width 96 height 14
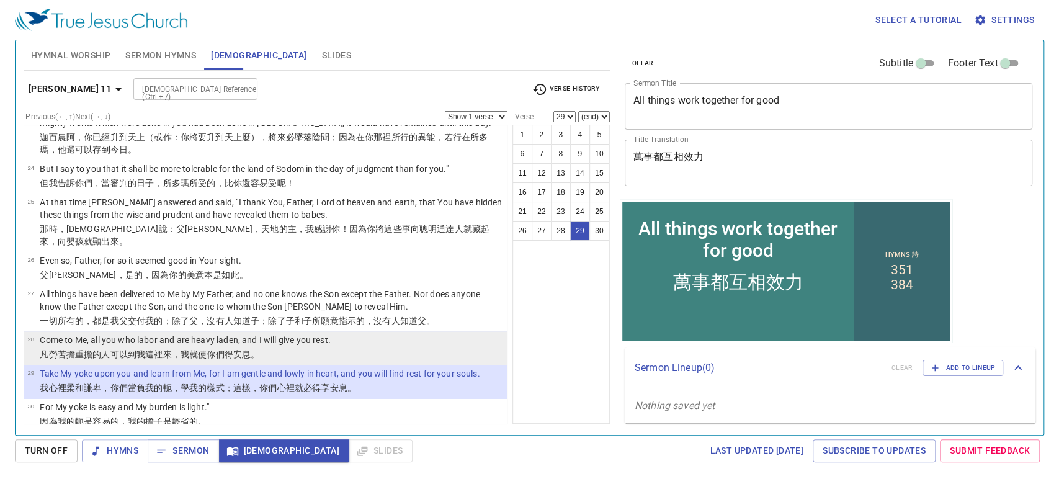
click at [112, 334] on td "Come to Me, all you who labor and are heavy laden, and I will give you rest." at bounding box center [185, 341] width 290 height 14
select select "28"
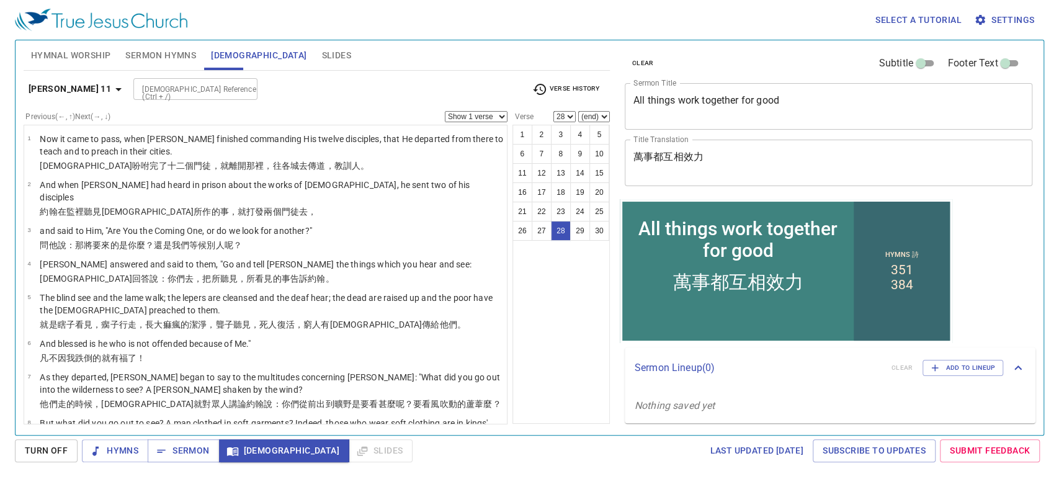
scroll to position [914, 0]
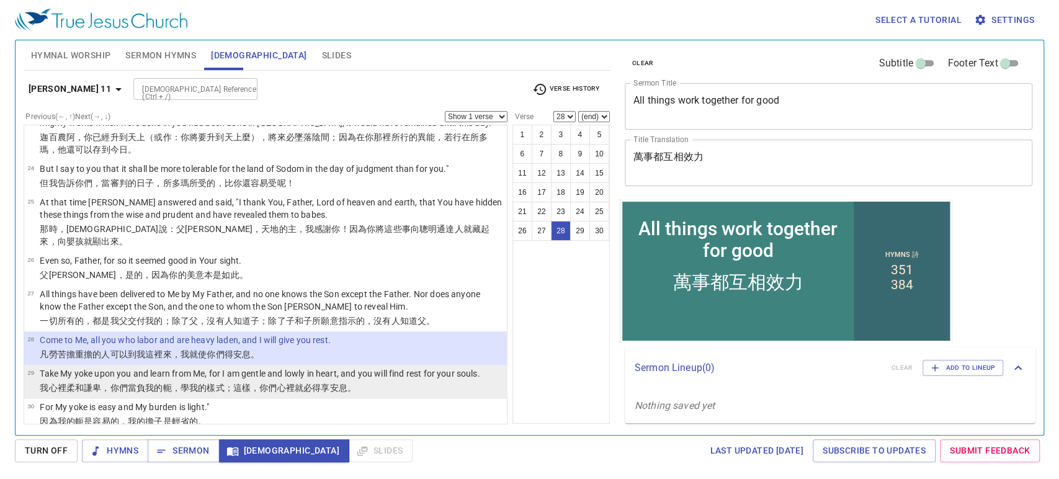
click at [133, 383] on wg5209 "當負 我的 軛 ，學 我 的 樣式；這樣，你們 心裡 就 必得 享安息 。" at bounding box center [242, 388] width 228 height 10
select select "29"
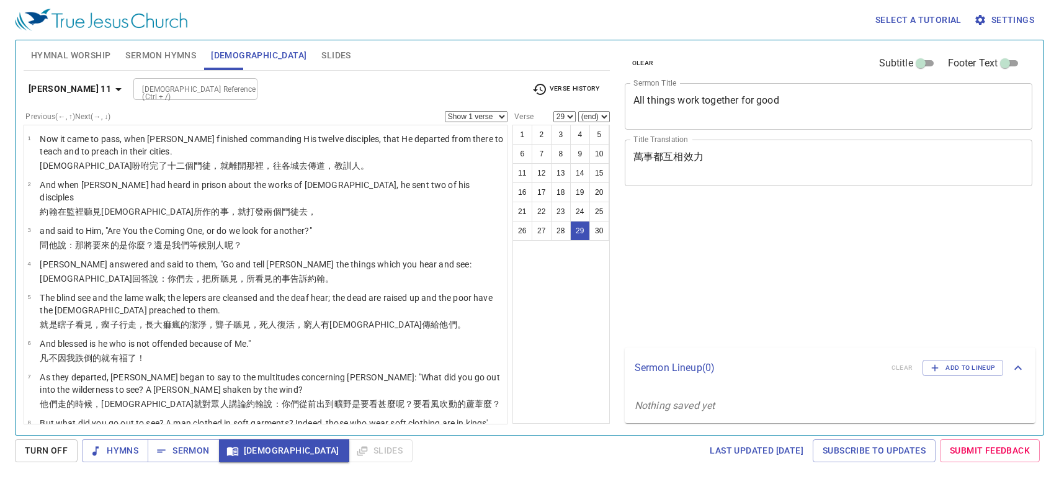
select select "29"
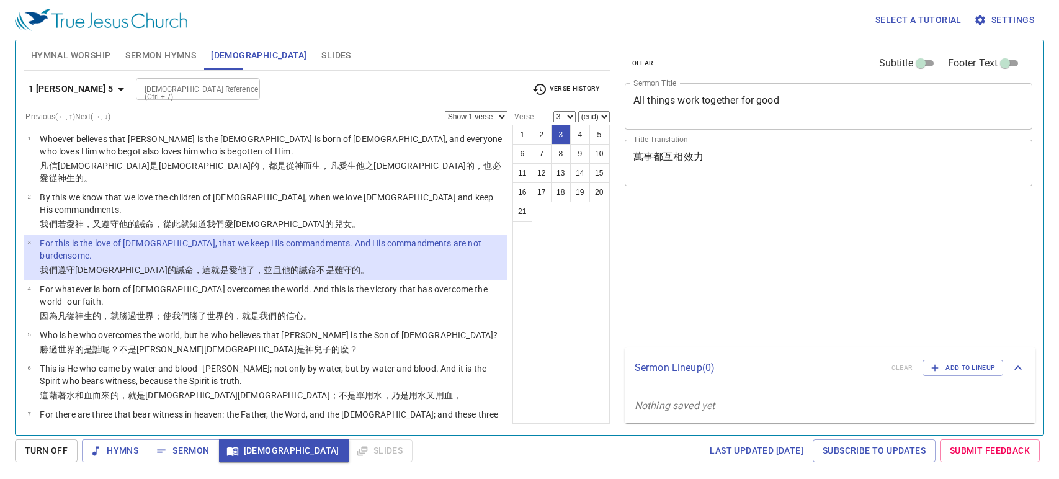
select select "3"
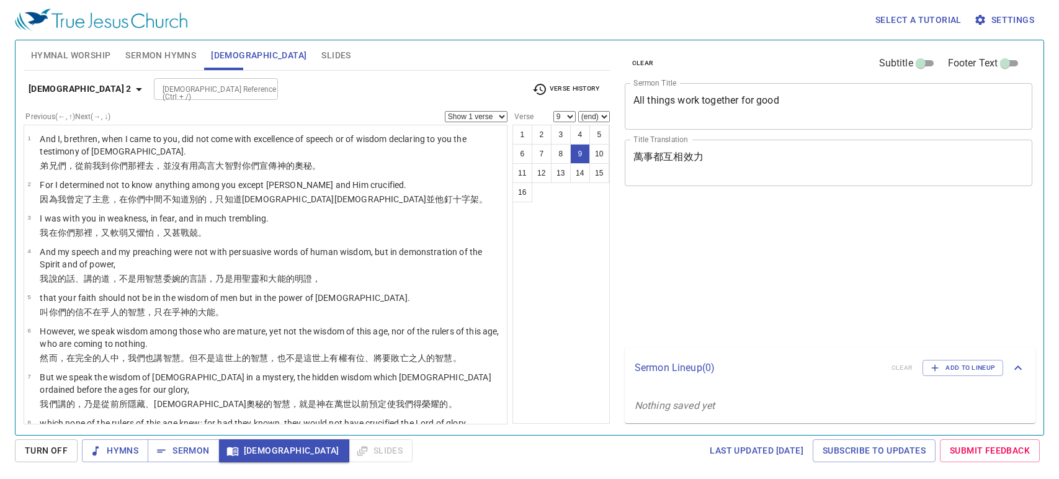
select select "9"
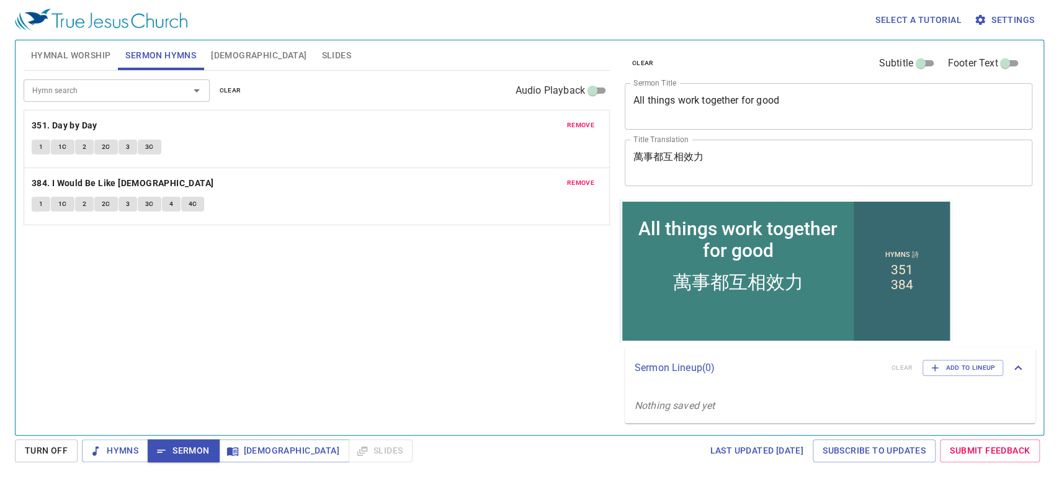
click at [220, 50] on span "[DEMOGRAPHIC_DATA]" at bounding box center [259, 56] width 96 height 16
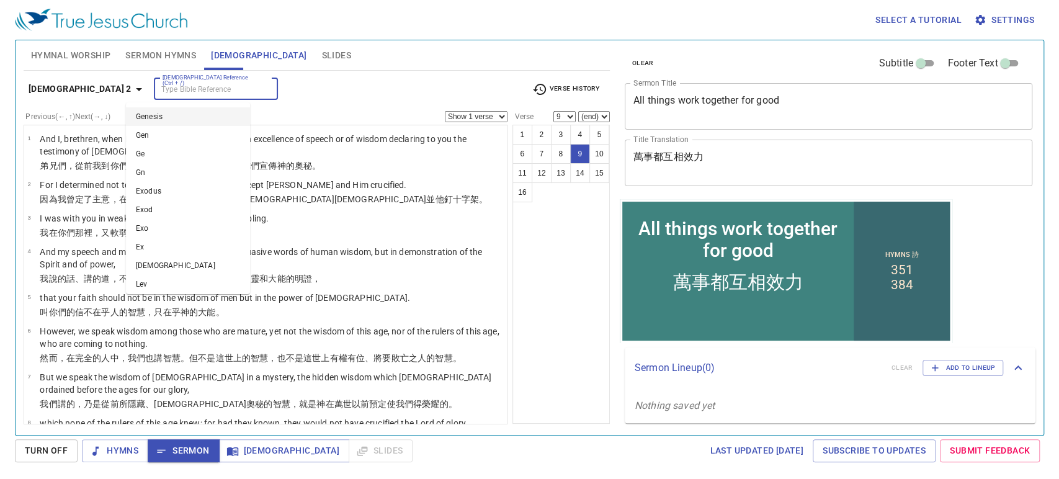
click at [171, 89] on input "[DEMOGRAPHIC_DATA] Reference (Ctrl + /)" at bounding box center [206, 89] width 96 height 14
click at [132, 89] on icon "button" at bounding box center [139, 89] width 15 height 15
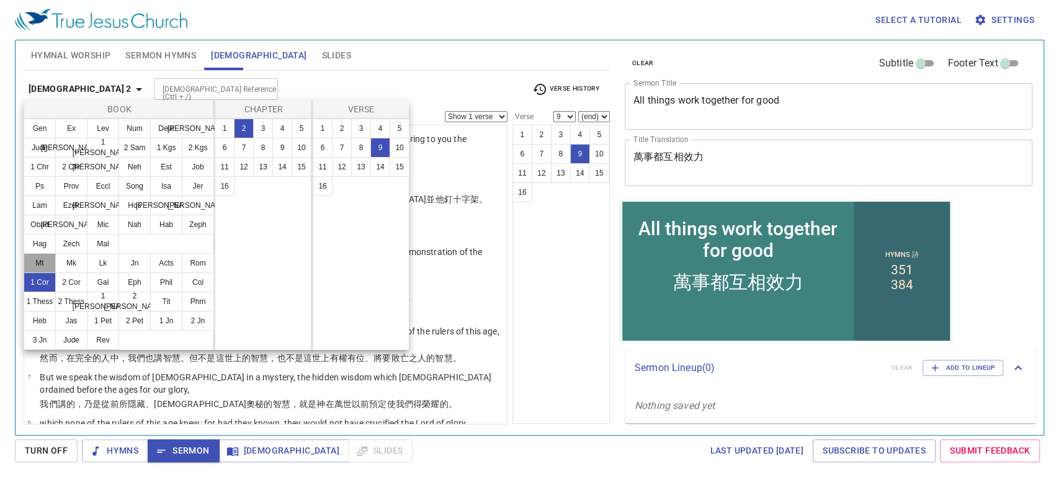
click at [38, 261] on button "Mt" at bounding box center [40, 263] width 32 height 20
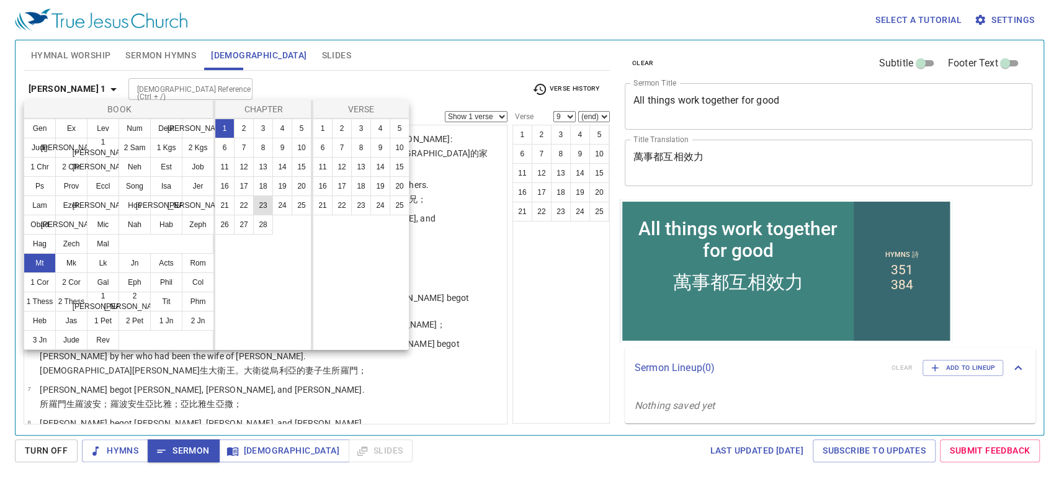
click at [258, 211] on button "23" at bounding box center [263, 205] width 20 height 20
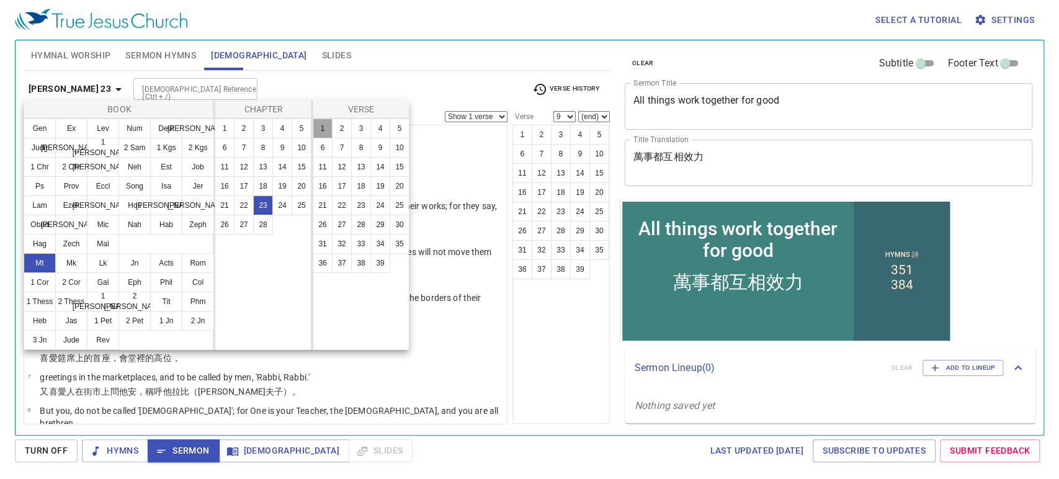
click at [326, 129] on button "1" at bounding box center [323, 128] width 20 height 20
select select "1"
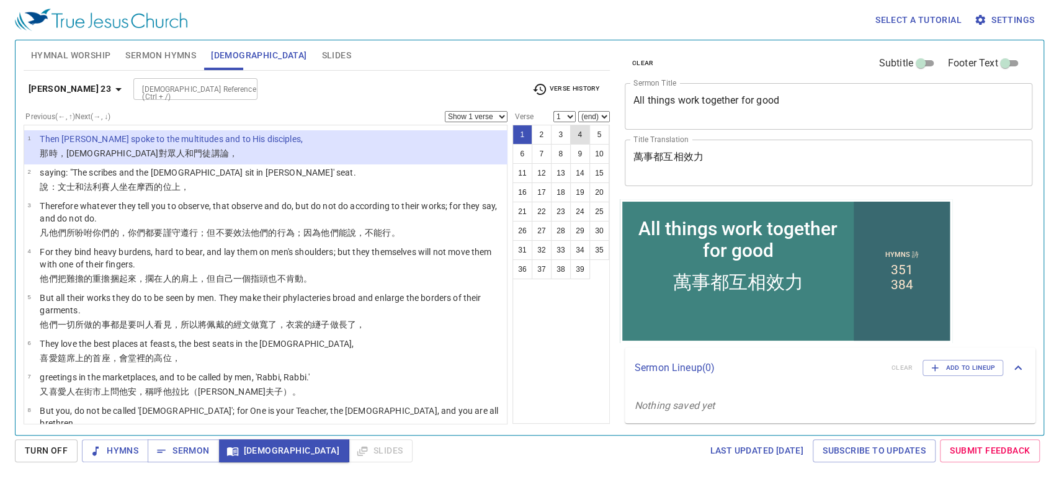
click at [576, 132] on button "4" at bounding box center [580, 135] width 20 height 20
select select "4"
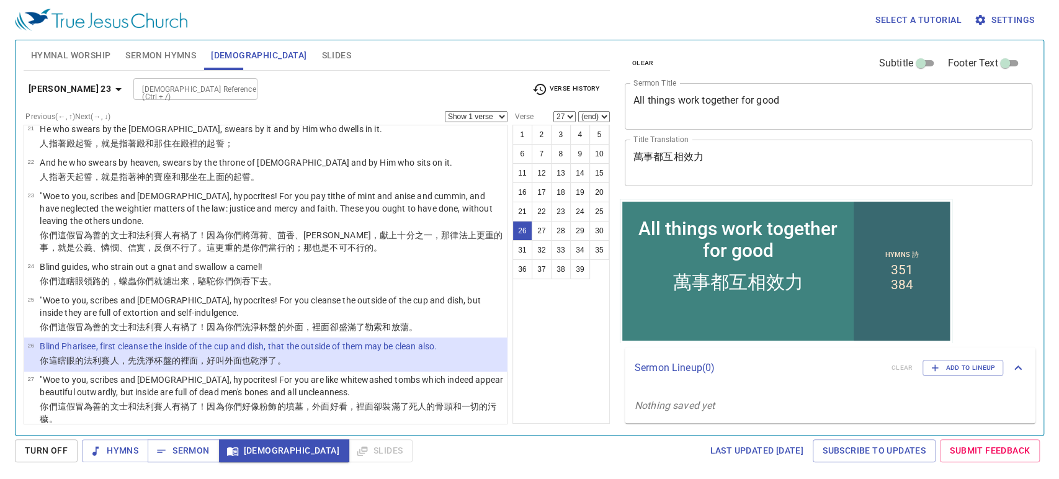
scroll to position [929, 0]
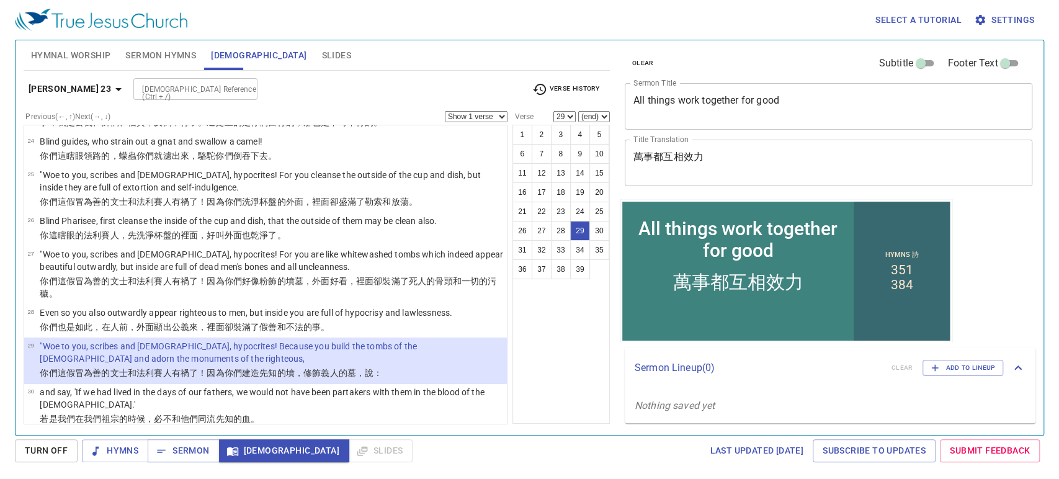
select select "30"
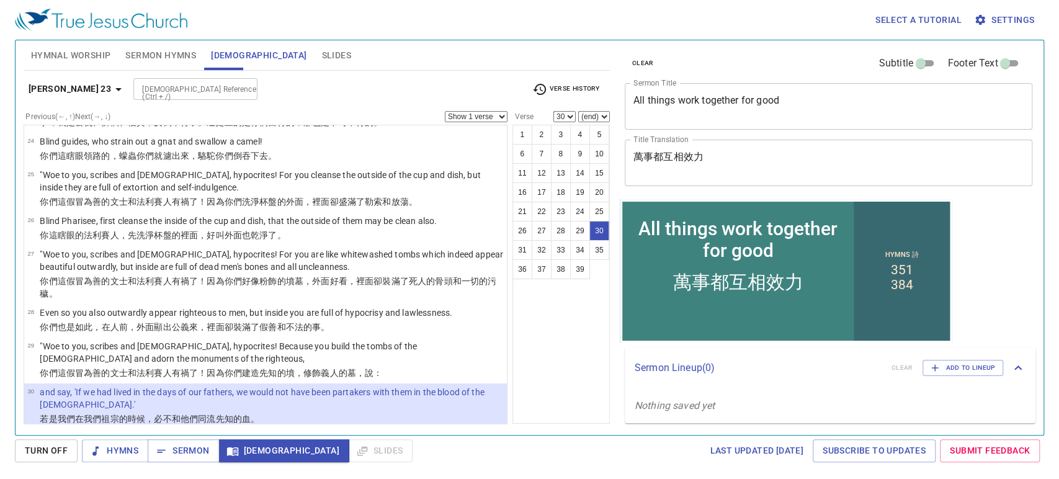
scroll to position [1061, 0]
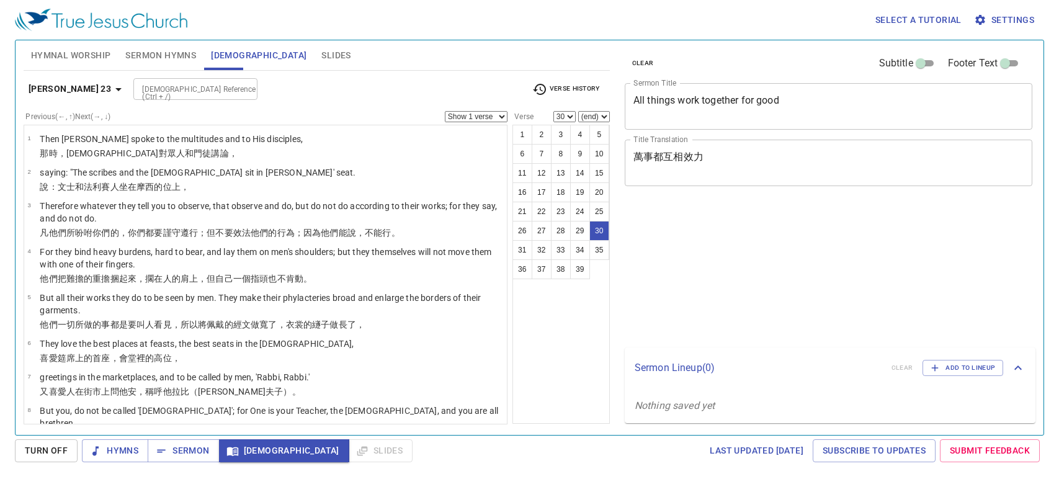
select select "30"
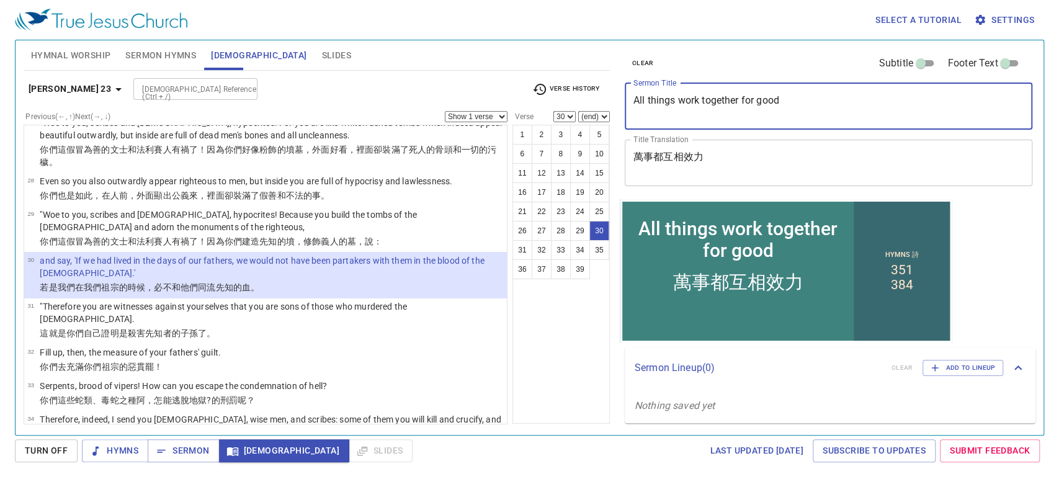
drag, startPoint x: 792, startPoint y: 102, endPoint x: 630, endPoint y: 103, distance: 162.5
click at [630, 103] on div "All things work together for good x Sermon Title" at bounding box center [829, 106] width 408 height 47
paste textarea "Who Touched me"
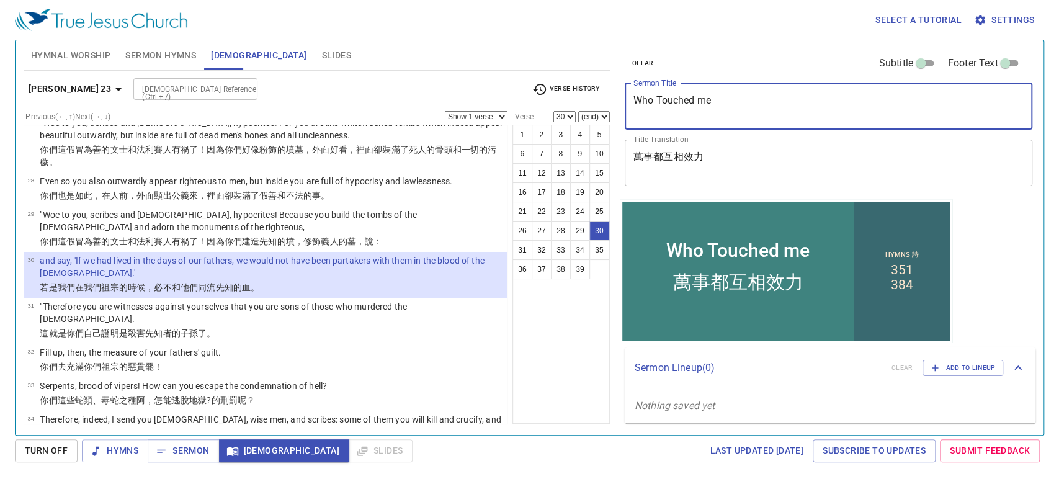
type textarea "Who Touched me"
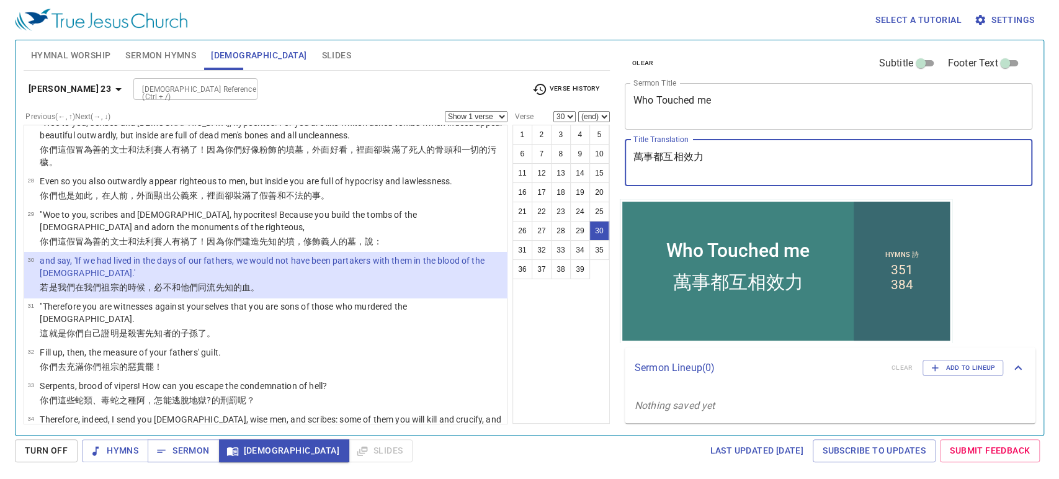
drag, startPoint x: 705, startPoint y: 159, endPoint x: 623, endPoint y: 161, distance: 82.5
click at [623, 161] on div "clear Subtitle Footer Text Sermon Title Who Touched me x Sermon Title Title Tra…" at bounding box center [828, 119] width 416 height 159
paste textarea "摸我的是誰"
type textarea "摸我的是誰"
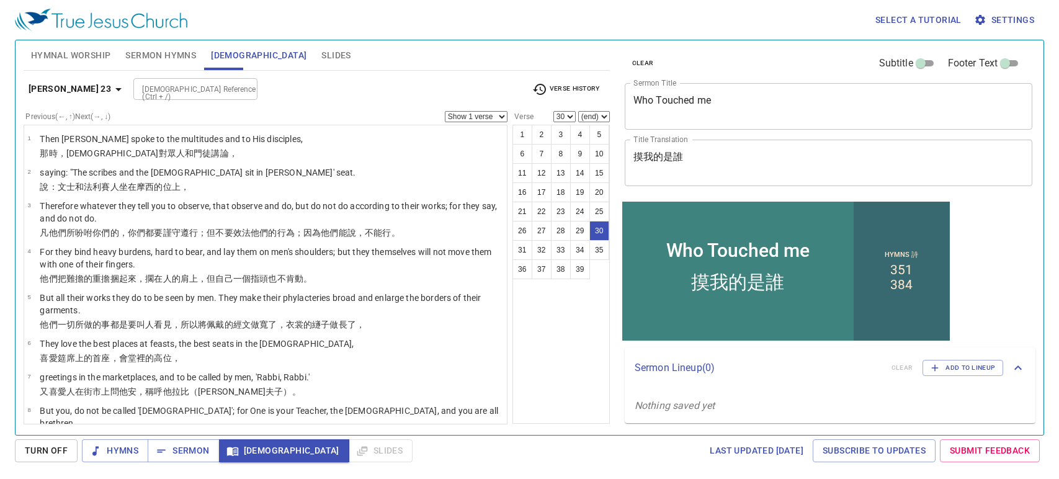
click at [130, 52] on span "Sermon Hymns" at bounding box center [160, 56] width 71 height 16
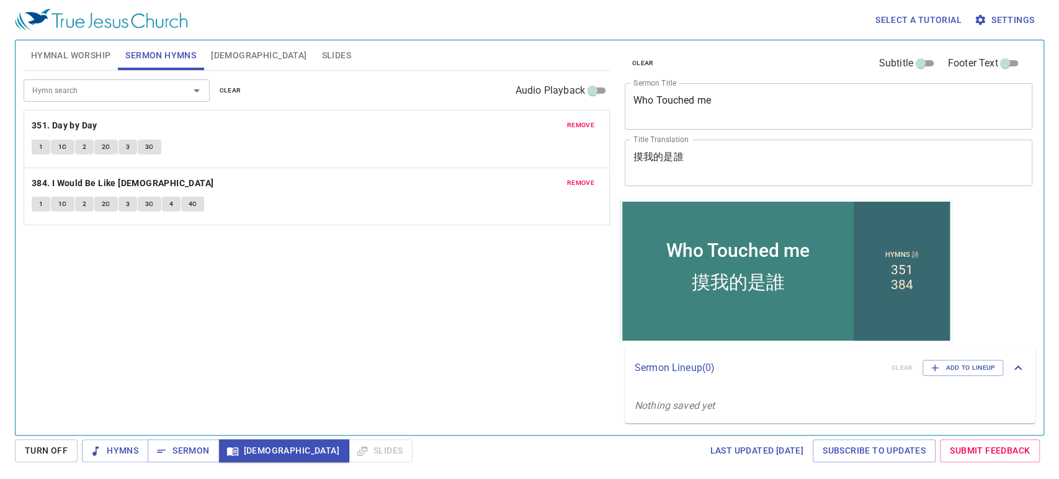
click at [582, 185] on span "remove" at bounding box center [580, 182] width 27 height 11
click at [575, 123] on span "remove" at bounding box center [580, 125] width 27 height 11
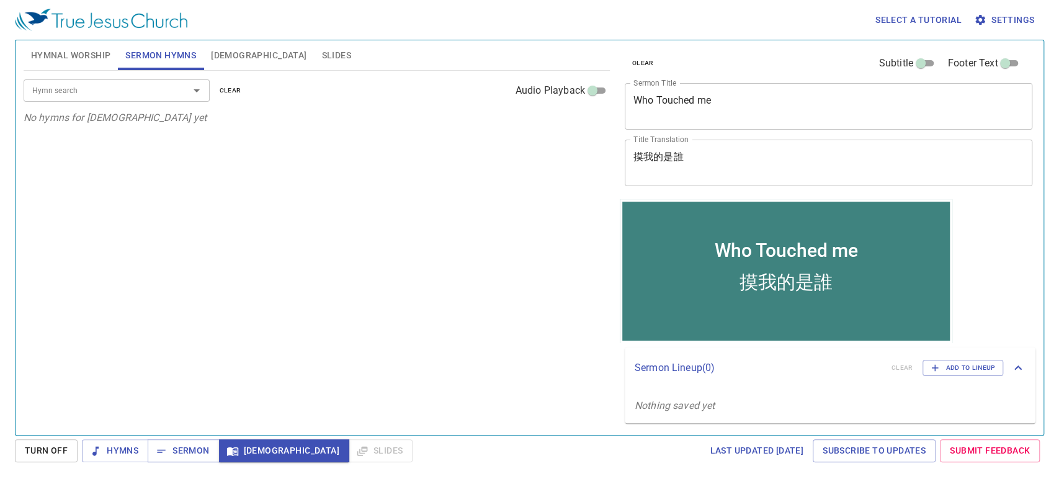
click at [106, 94] on input "Hymn search" at bounding box center [98, 90] width 142 height 14
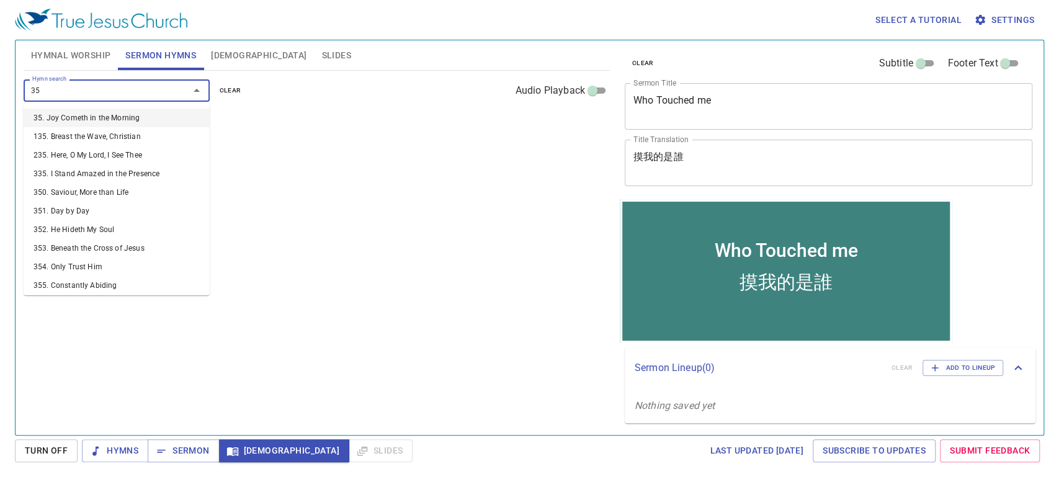
type input "352"
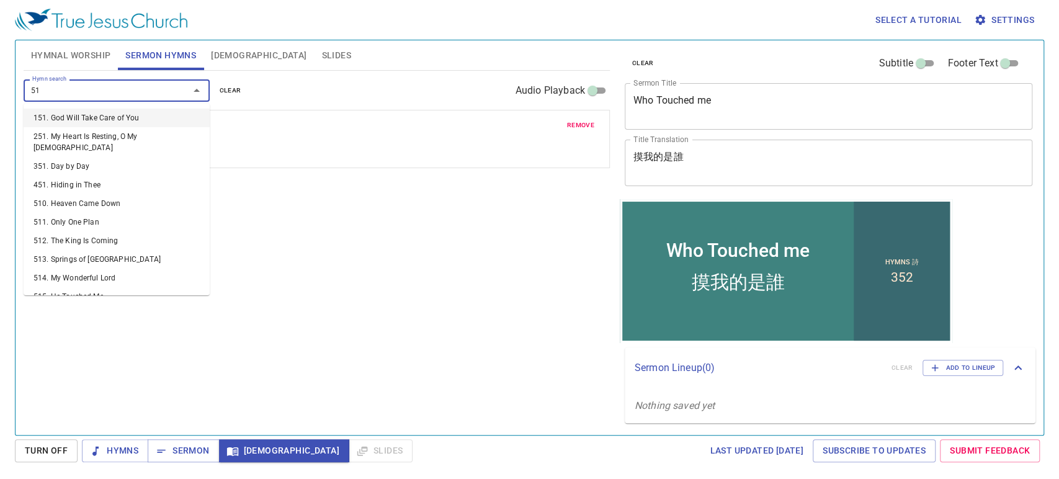
type input "515"
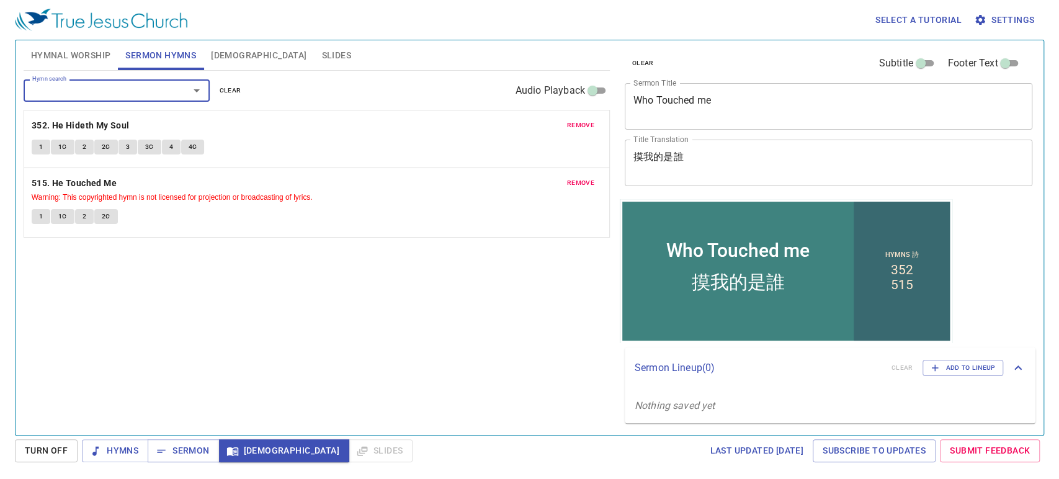
click at [65, 55] on span "Hymnal Worship" at bounding box center [71, 56] width 80 height 16
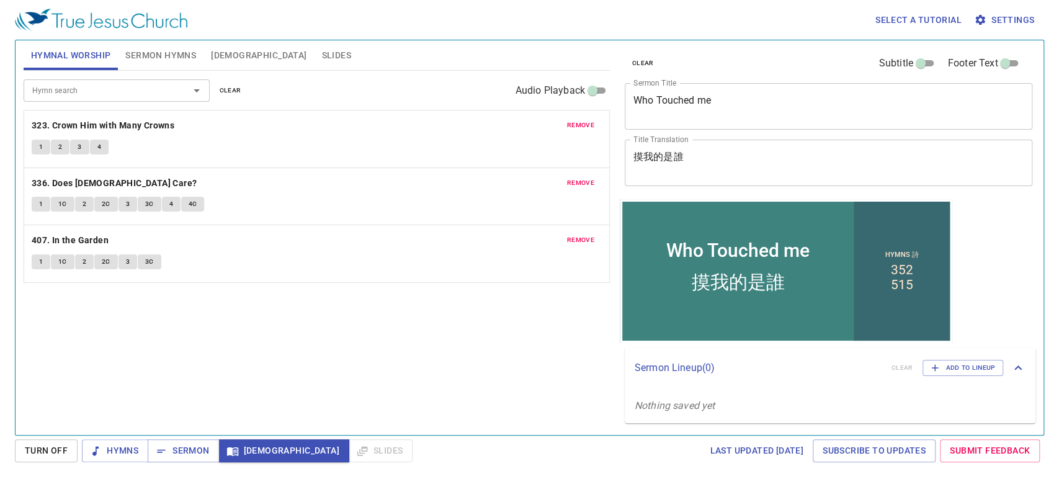
click at [583, 245] on span "remove" at bounding box center [580, 240] width 27 height 11
click at [579, 182] on span "remove" at bounding box center [580, 182] width 27 height 11
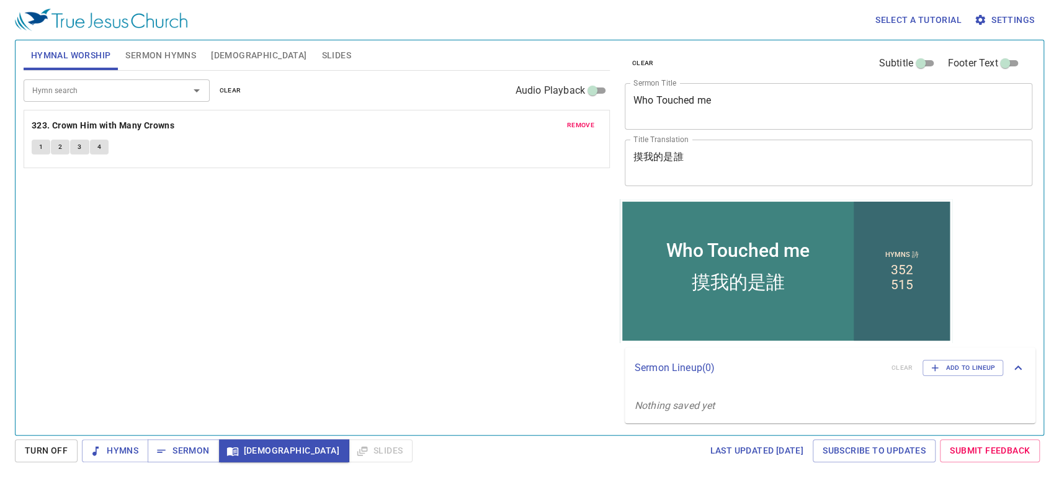
click at [576, 125] on span "remove" at bounding box center [580, 125] width 27 height 11
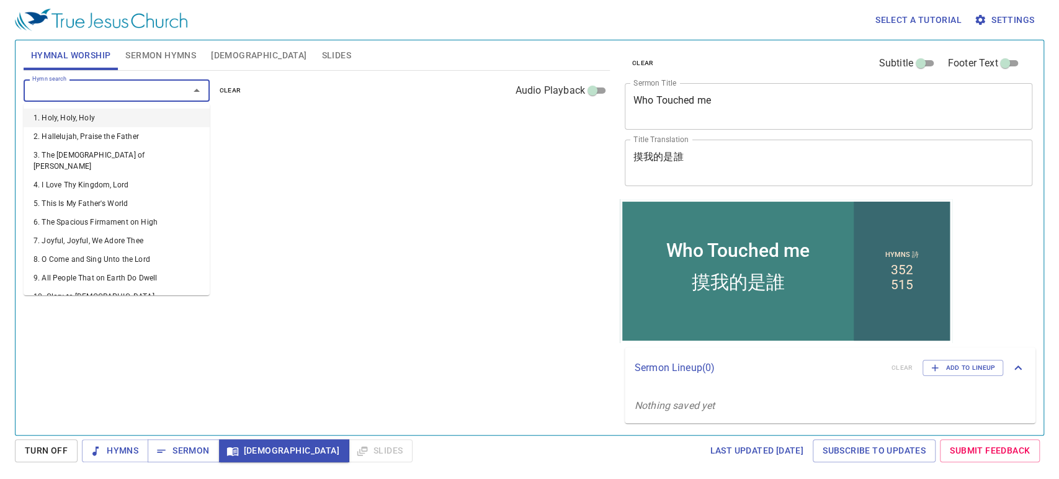
click at [83, 94] on input "Hymn search" at bounding box center [98, 90] width 142 height 14
type input "452"
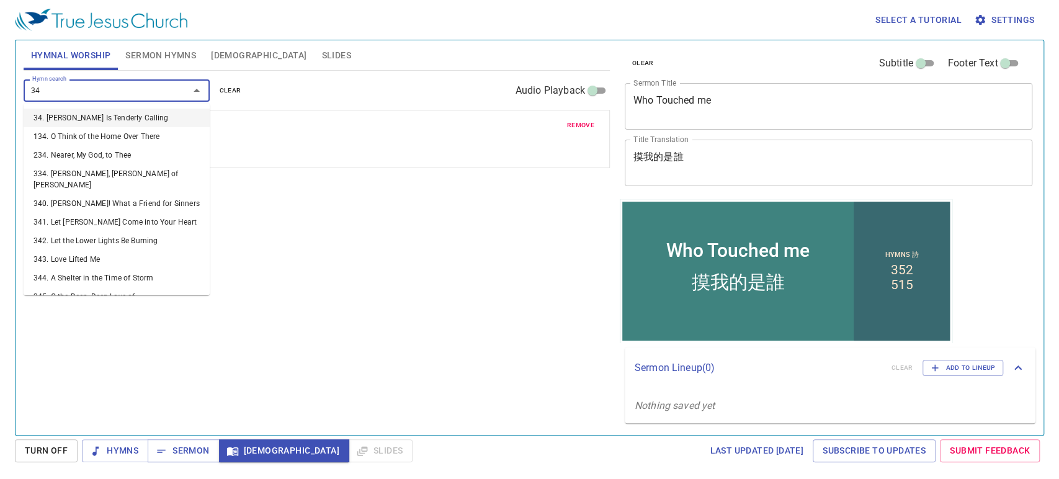
type input "343"
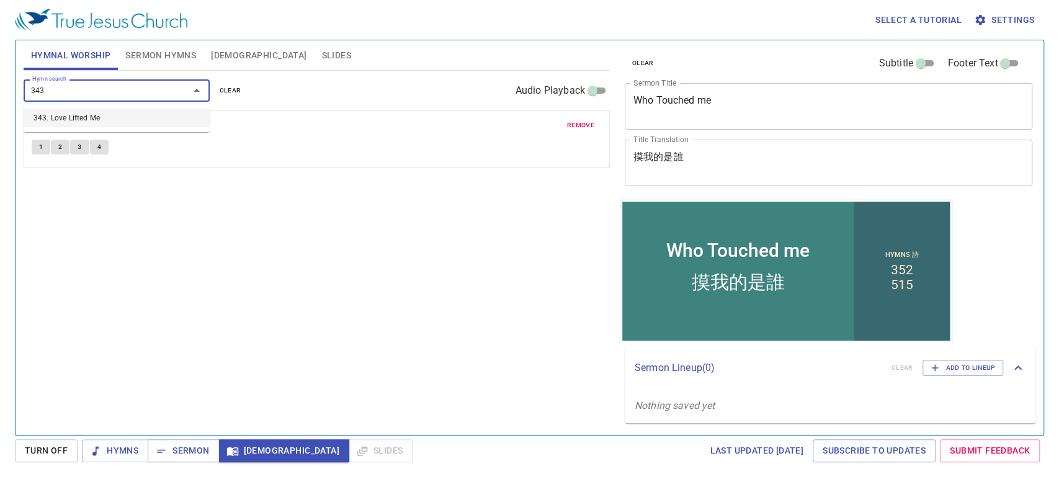
type input "343. Love Lifted Me"
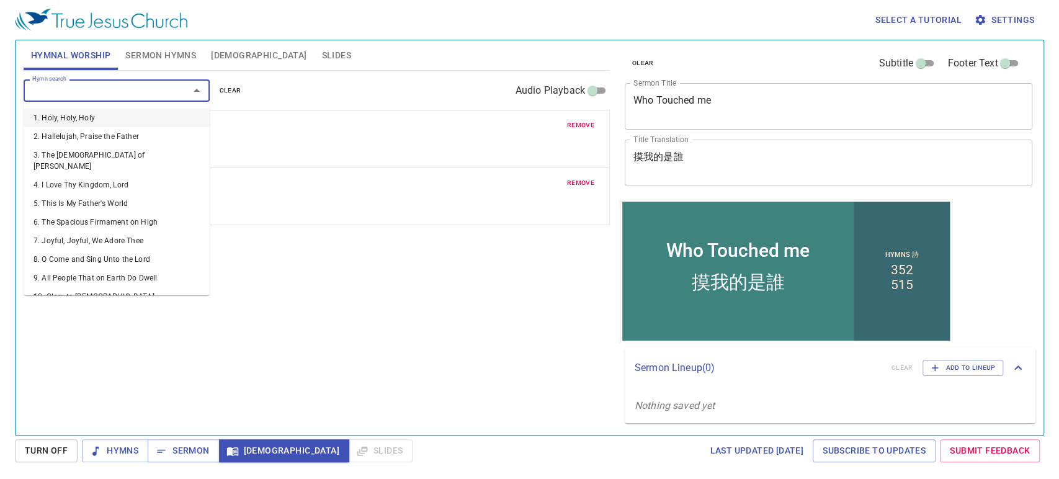
click at [96, 88] on input "Hymn search" at bounding box center [98, 90] width 142 height 14
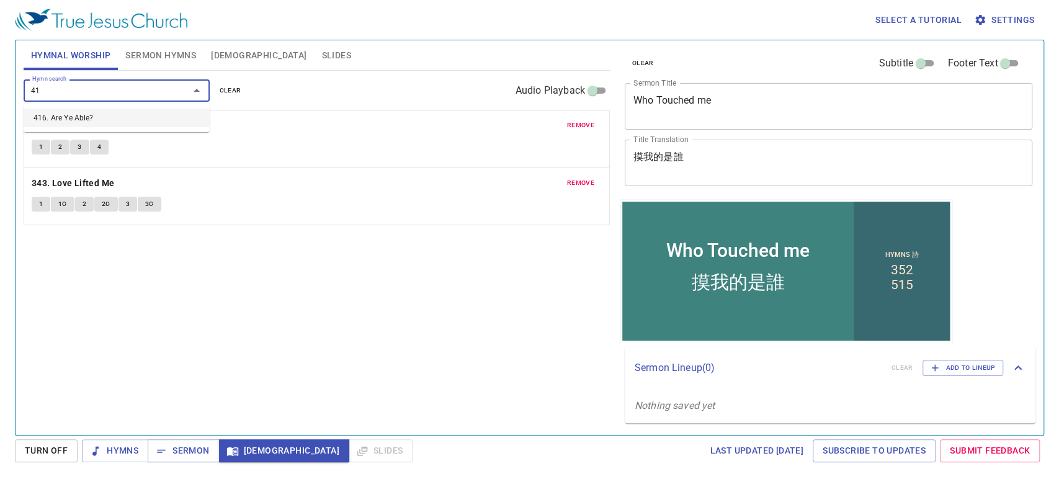
type input "416"
click at [155, 55] on span "Sermon Hymns" at bounding box center [160, 56] width 71 height 16
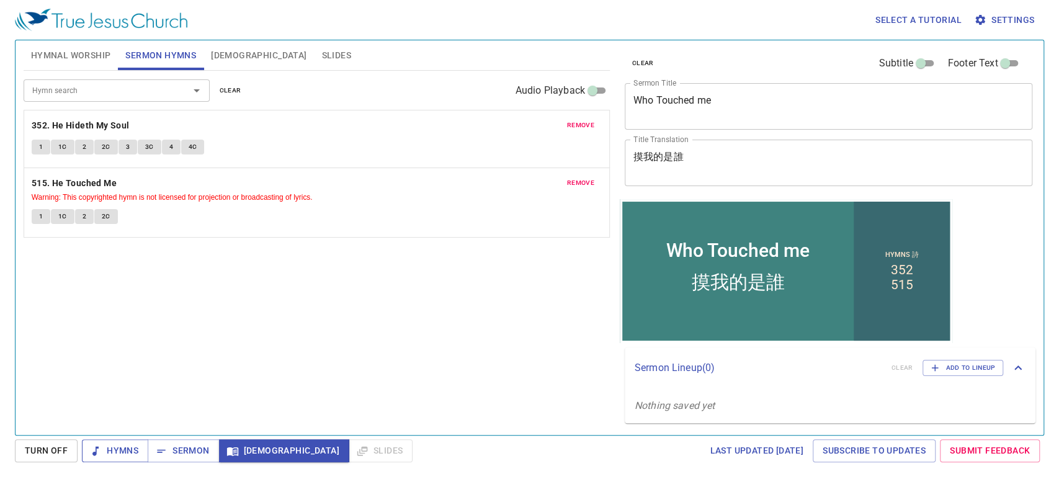
click at [110, 445] on span "Hymns" at bounding box center [115, 451] width 47 height 16
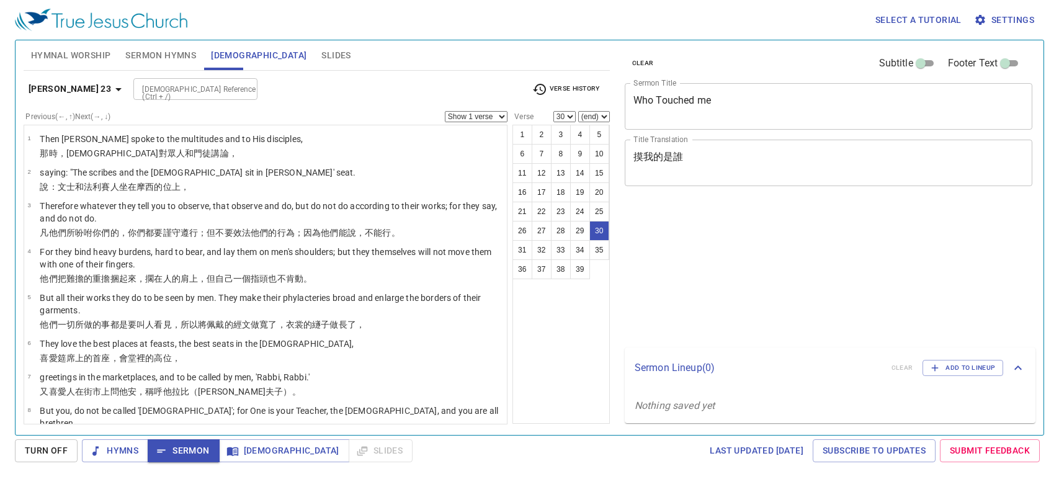
select select "30"
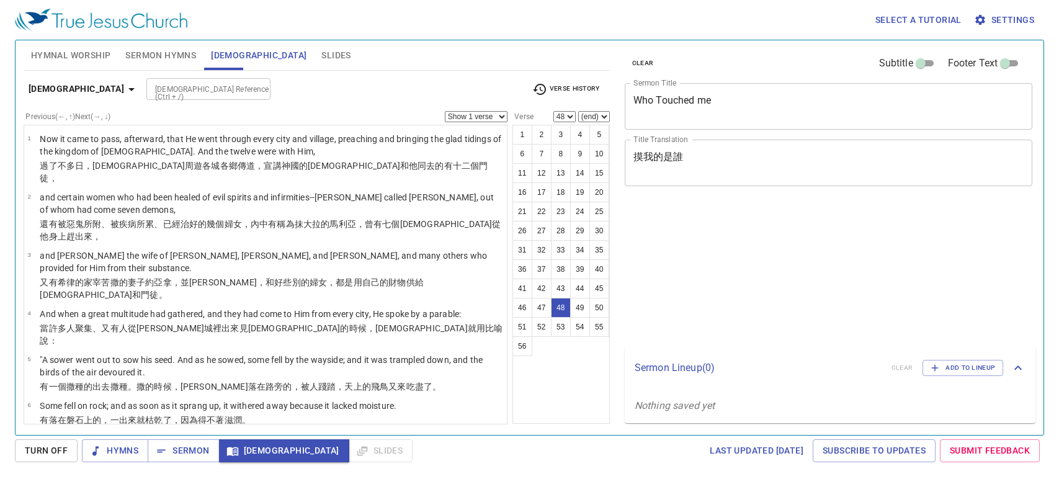
select select "48"
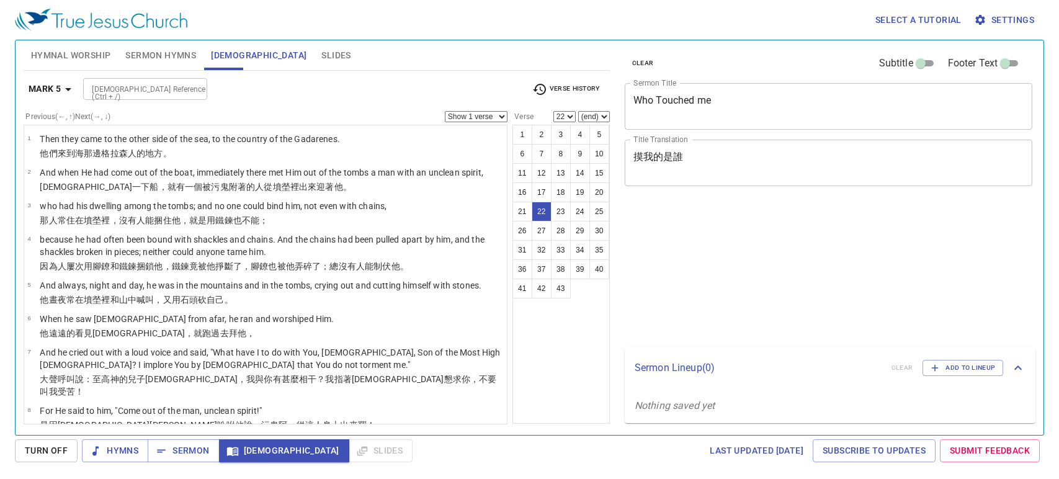
select select "22"
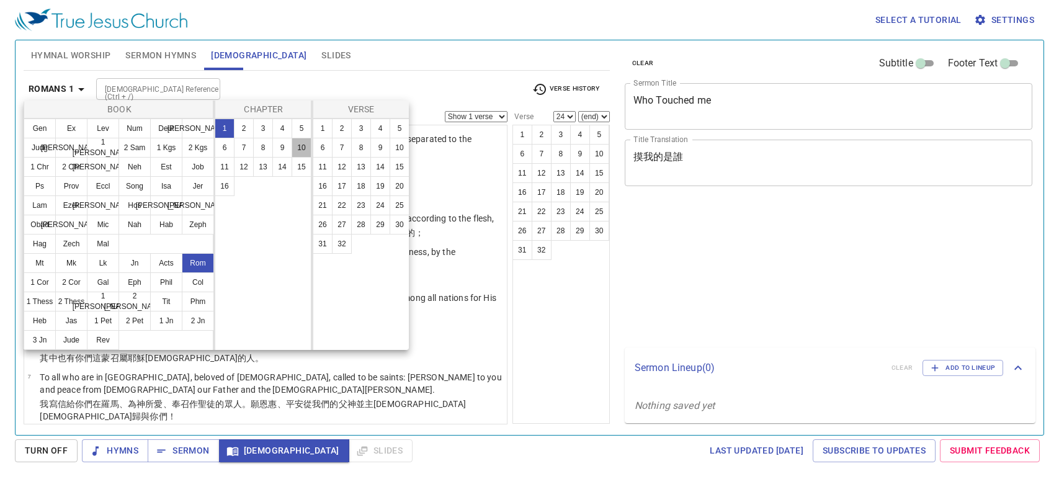
click at [302, 143] on button "10" at bounding box center [302, 148] width 20 height 20
select select "1"
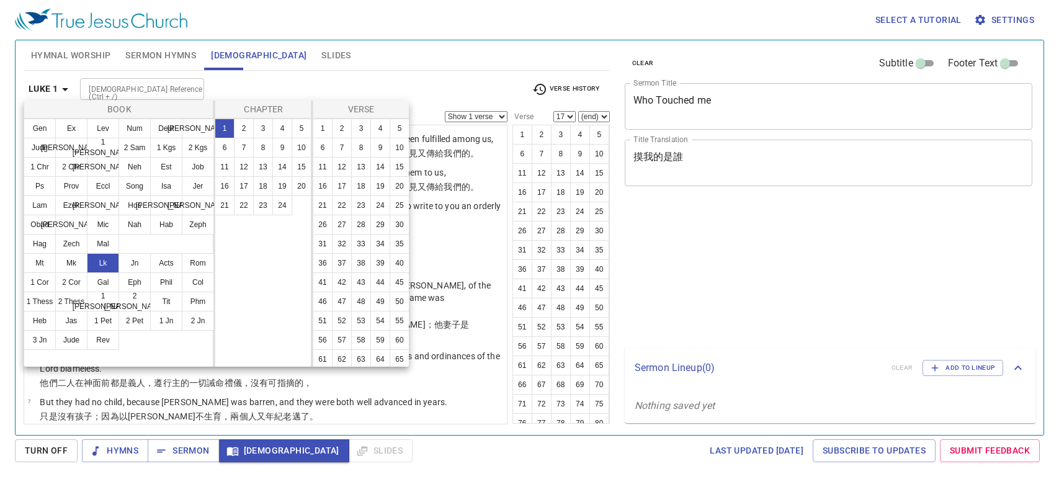
select select "17"
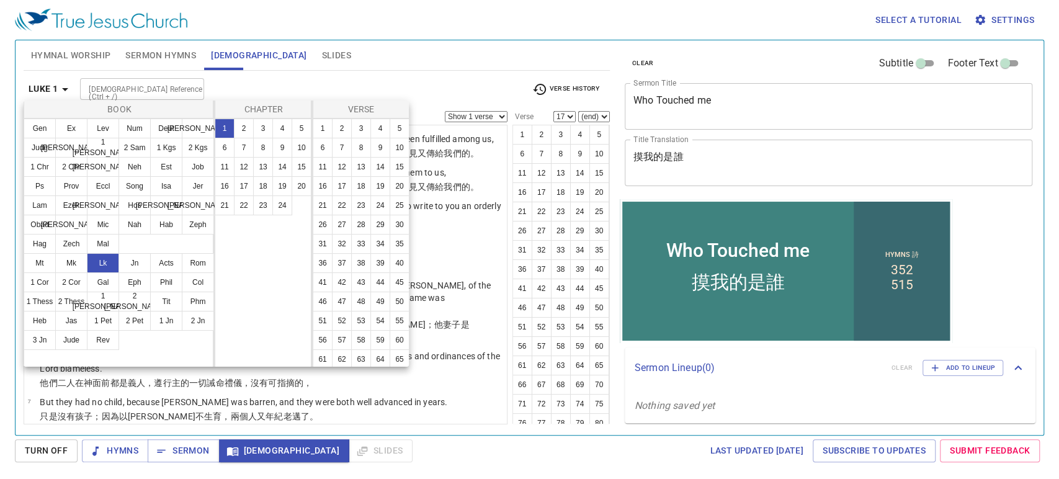
click at [268, 150] on button "8" at bounding box center [263, 148] width 20 height 20
click at [262, 148] on button "8" at bounding box center [263, 148] width 20 height 20
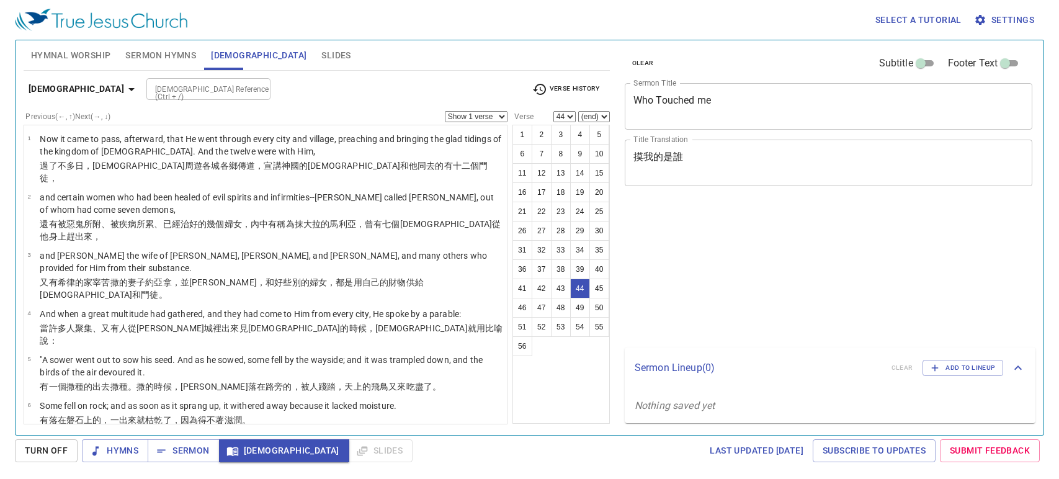
select select "44"
select select "45"
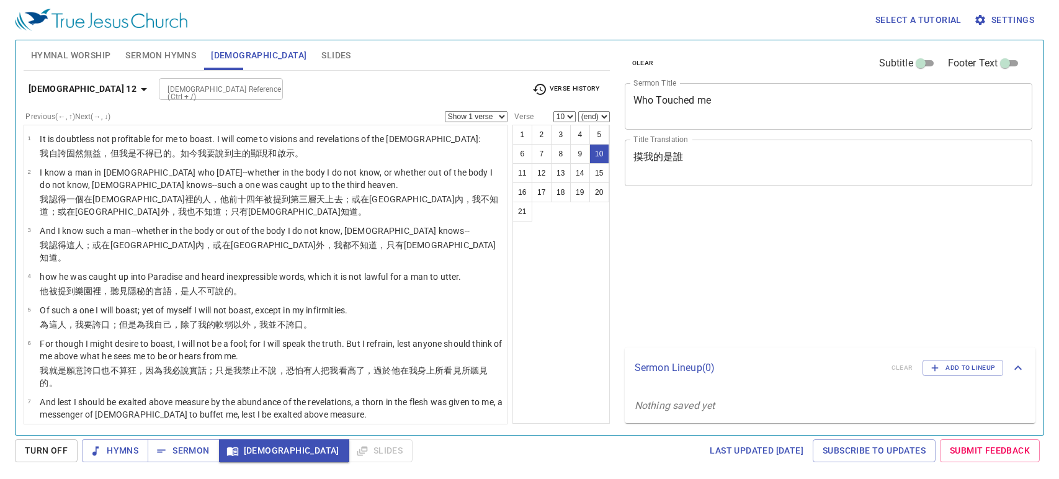
select select "10"
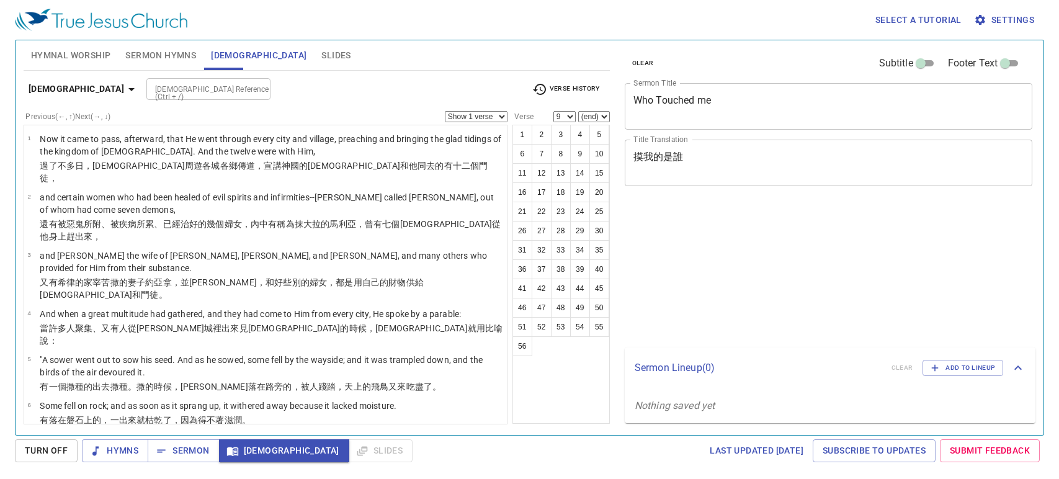
select select "9"
